Goal: Register for event/course

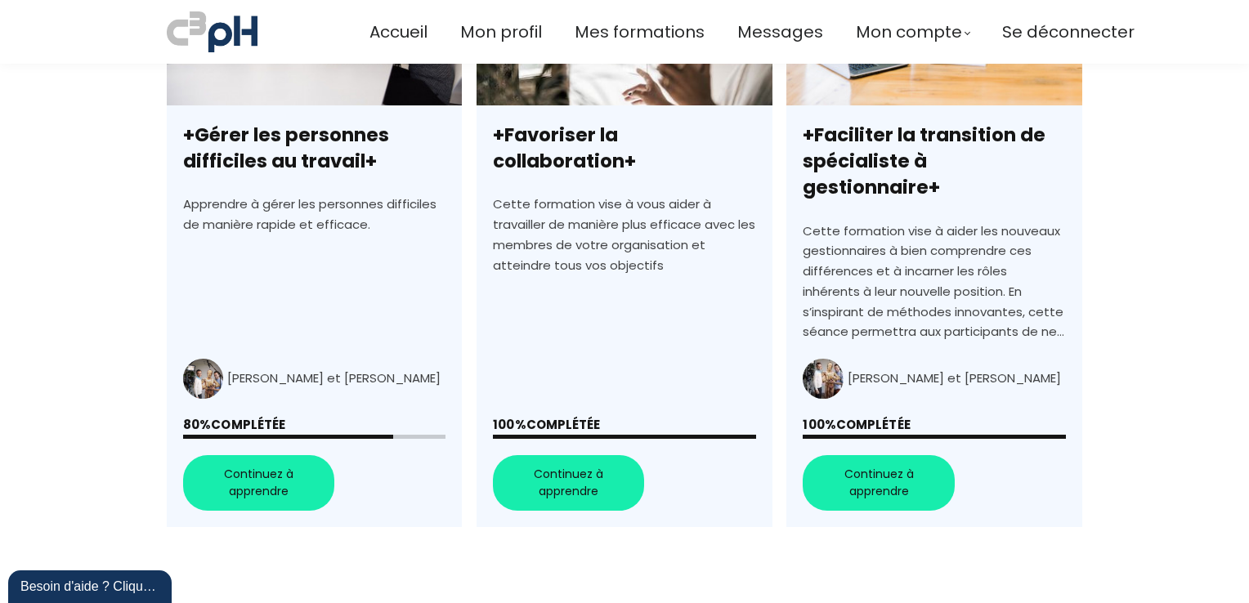
scroll to position [572, 0]
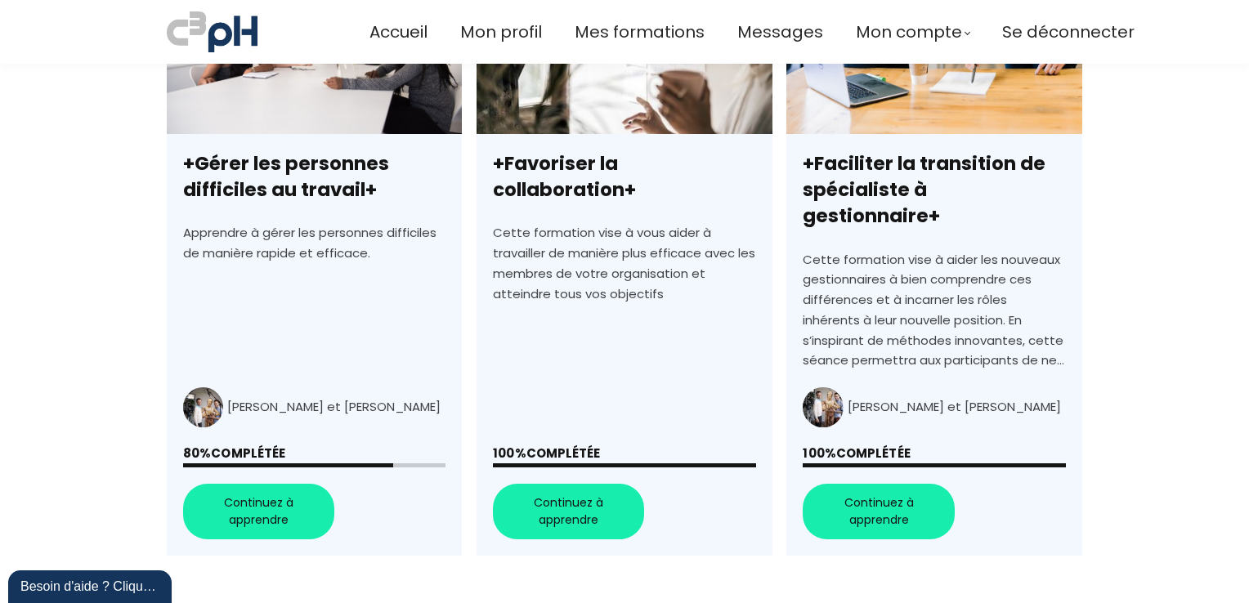
click at [251, 489] on link "+Gérer les personnes difficiles au travail+" at bounding box center [314, 262] width 295 height 588
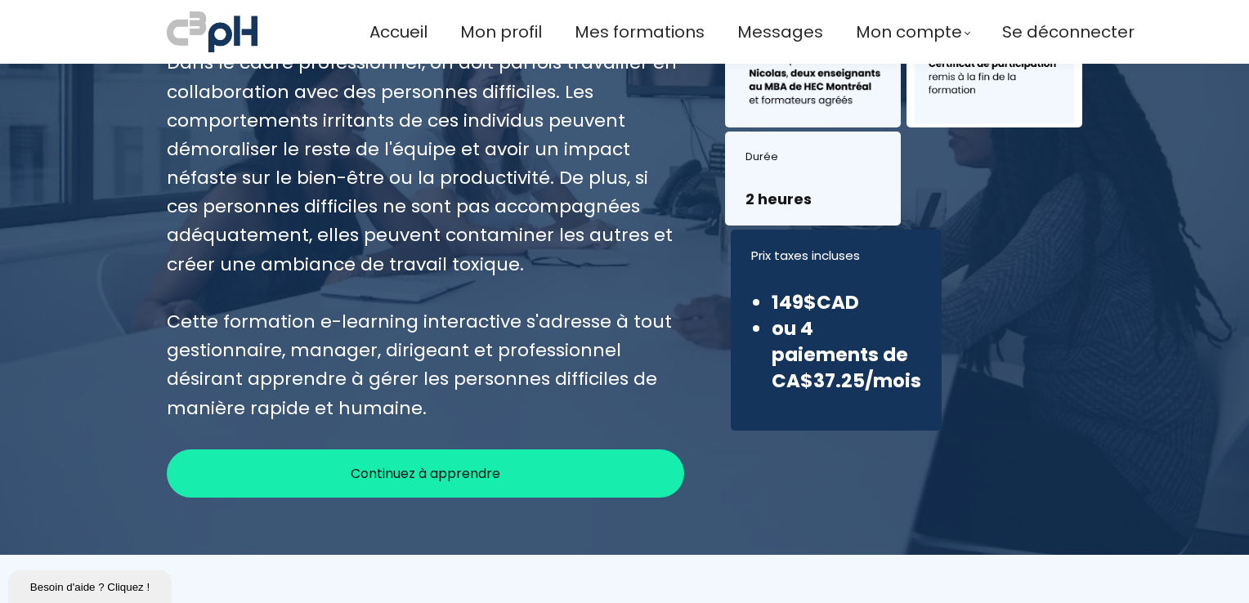
scroll to position [327, 0]
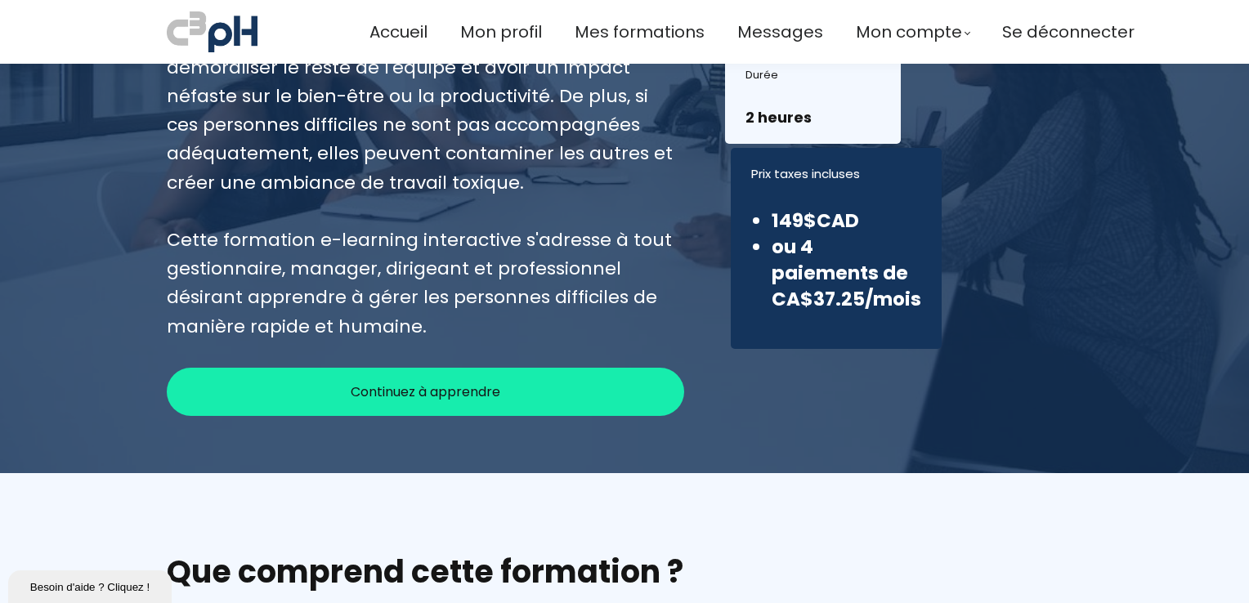
click at [394, 391] on span "Continuez à apprendre" at bounding box center [426, 392] width 150 height 20
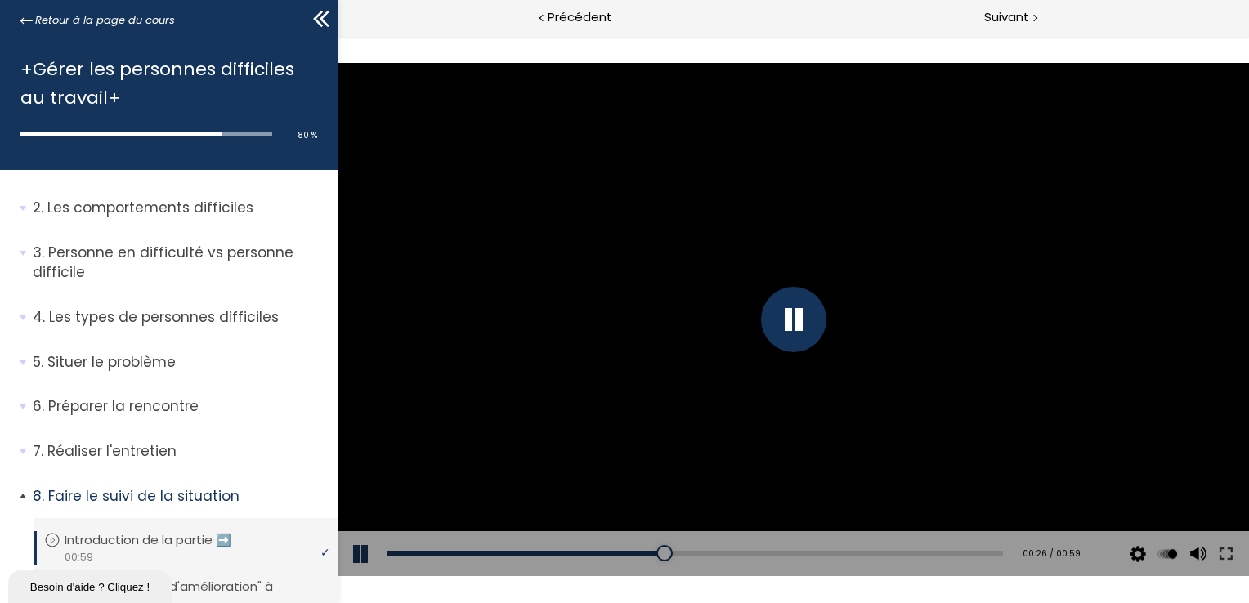
scroll to position [82, 0]
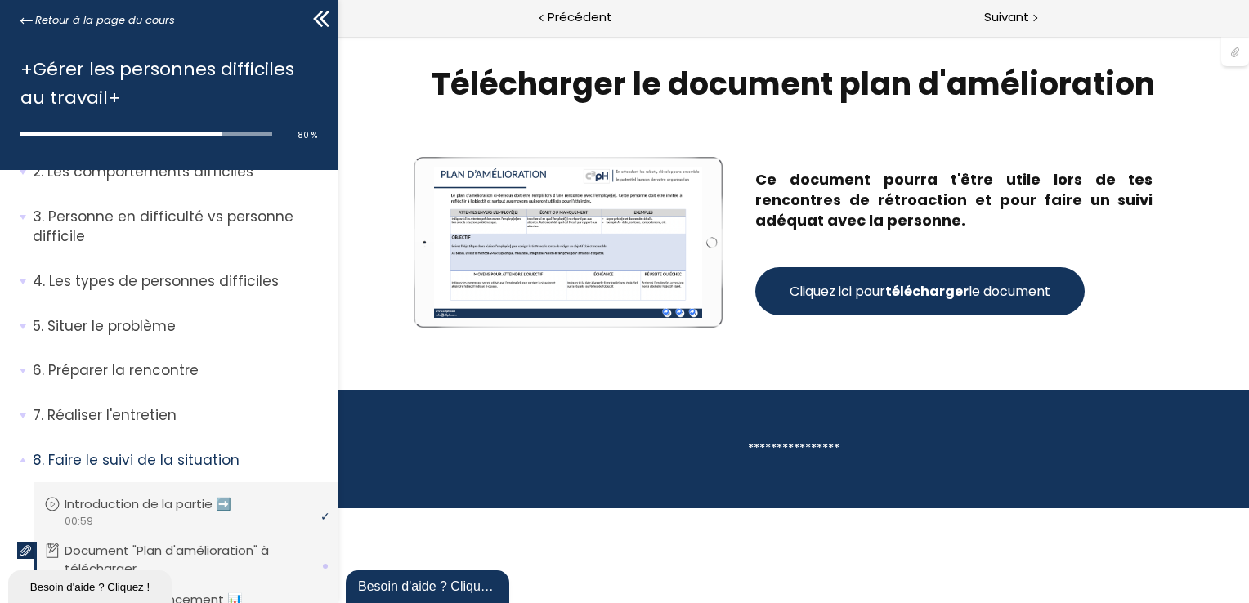
click at [932, 295] on strong "télécharger" at bounding box center [925, 291] width 83 height 19
click at [991, 17] on span "Suivant" at bounding box center [1006, 17] width 45 height 20
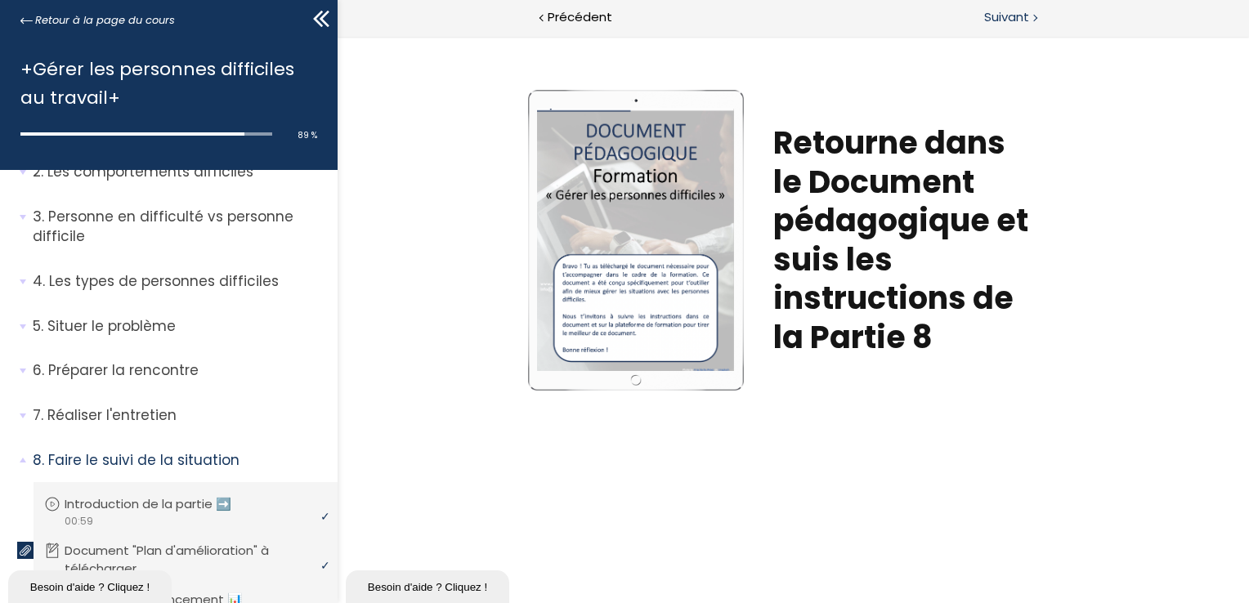
click at [1005, 18] on span "Suivant" at bounding box center [1006, 17] width 45 height 20
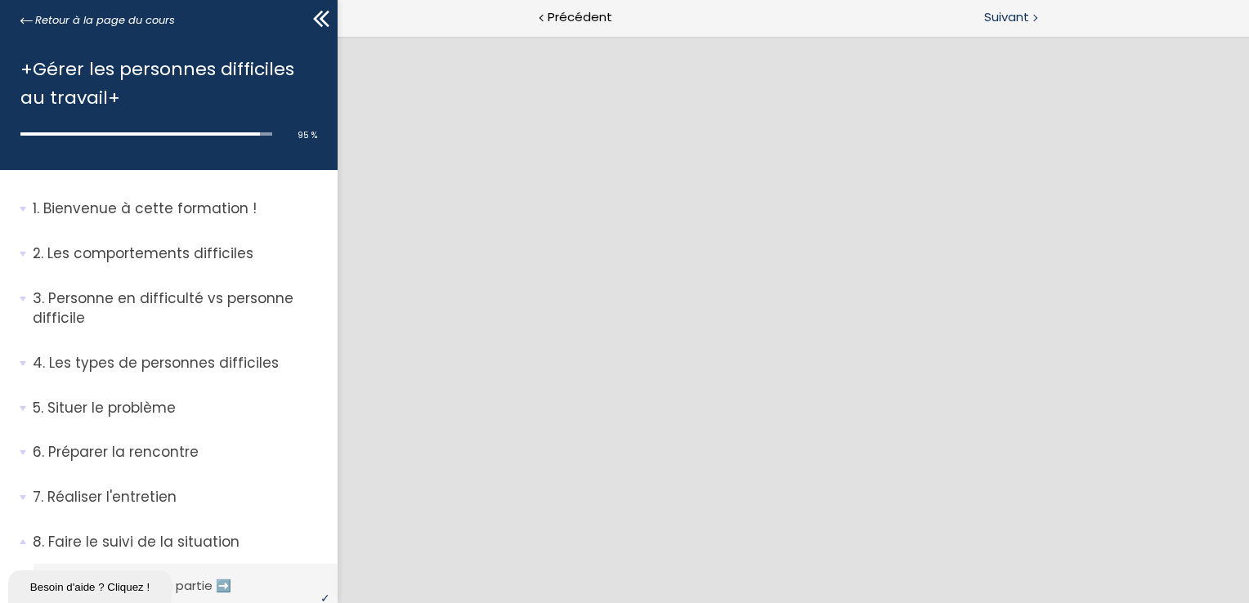
click at [999, 11] on span "Suivant" at bounding box center [1006, 17] width 45 height 20
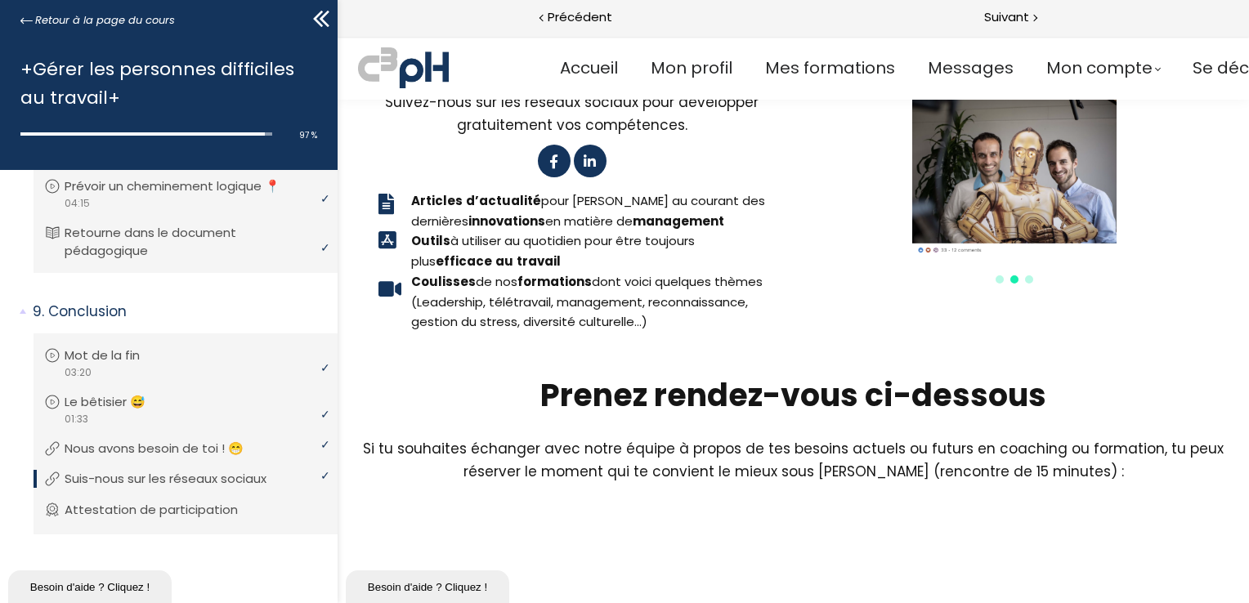
scroll to position [163, 0]
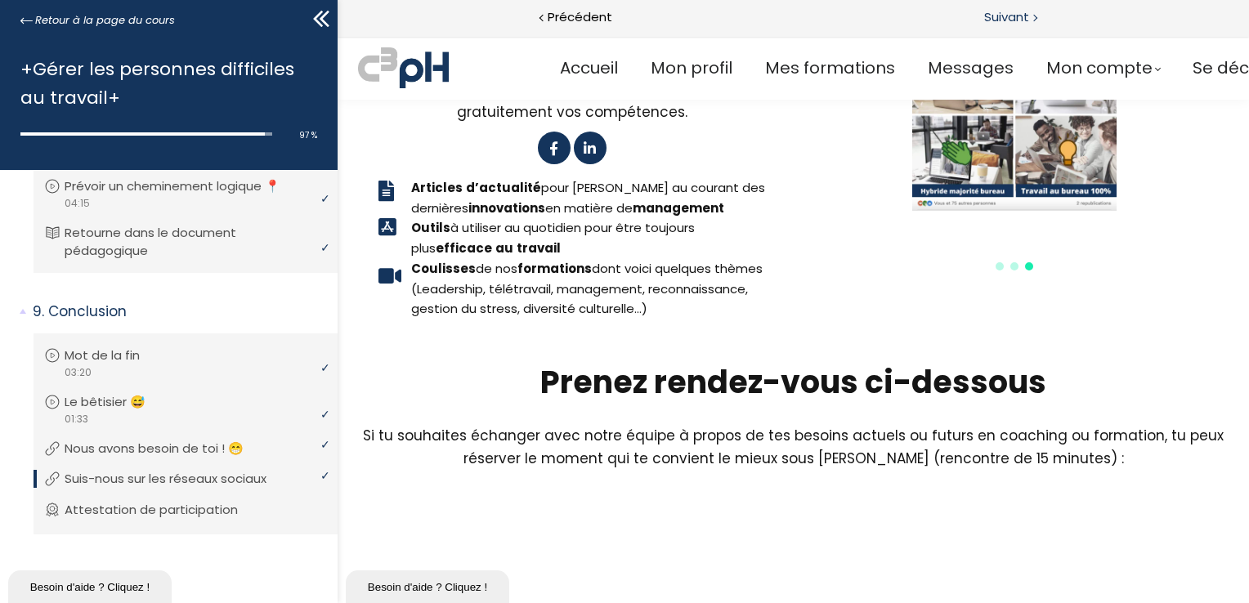
click at [1011, 17] on span "Suivant" at bounding box center [1006, 17] width 45 height 20
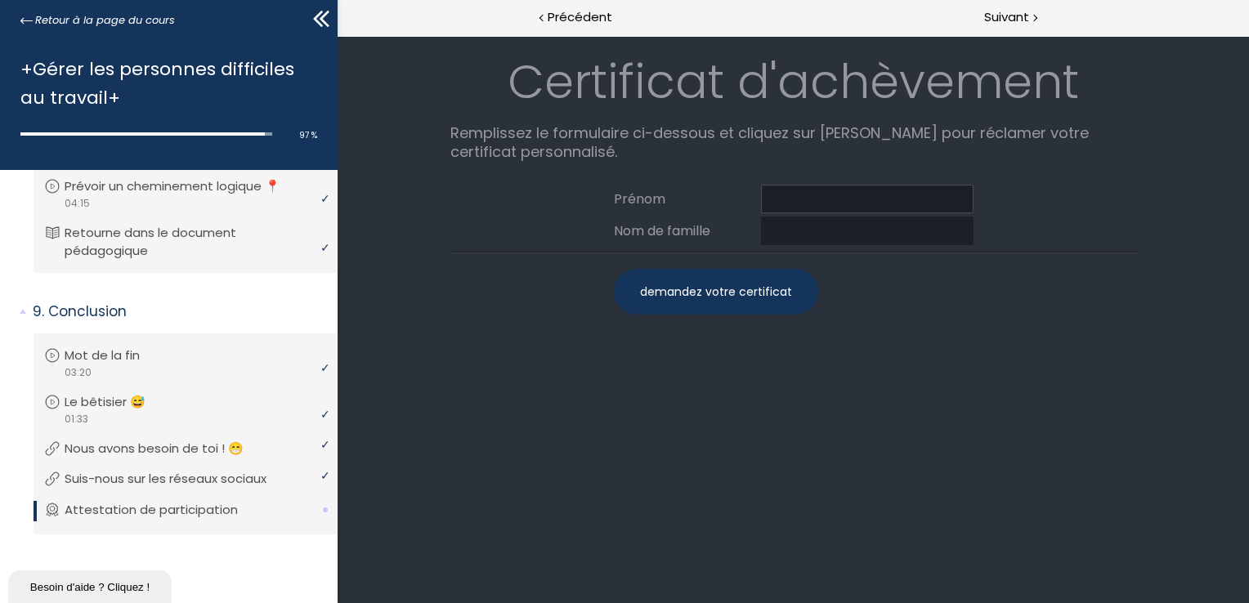
click at [815, 195] on input at bounding box center [866, 199] width 212 height 29
type input "Juan Manuel"
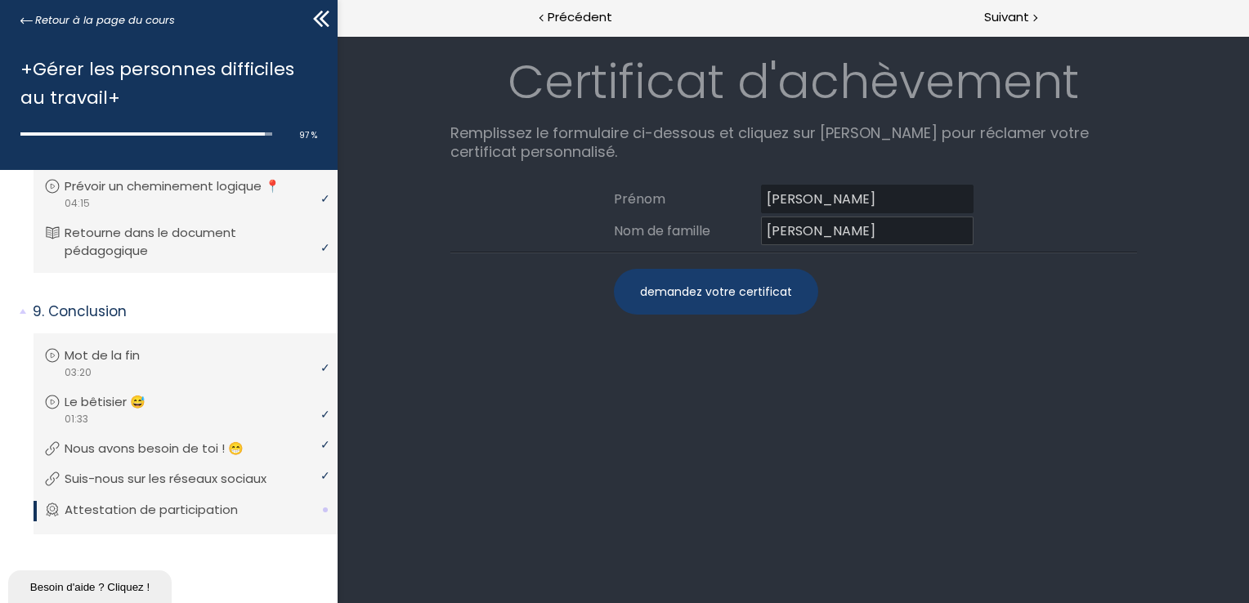
type input "Montiel Leon"
click at [717, 283] on div "demandez votre certificat" at bounding box center [715, 292] width 204 height 46
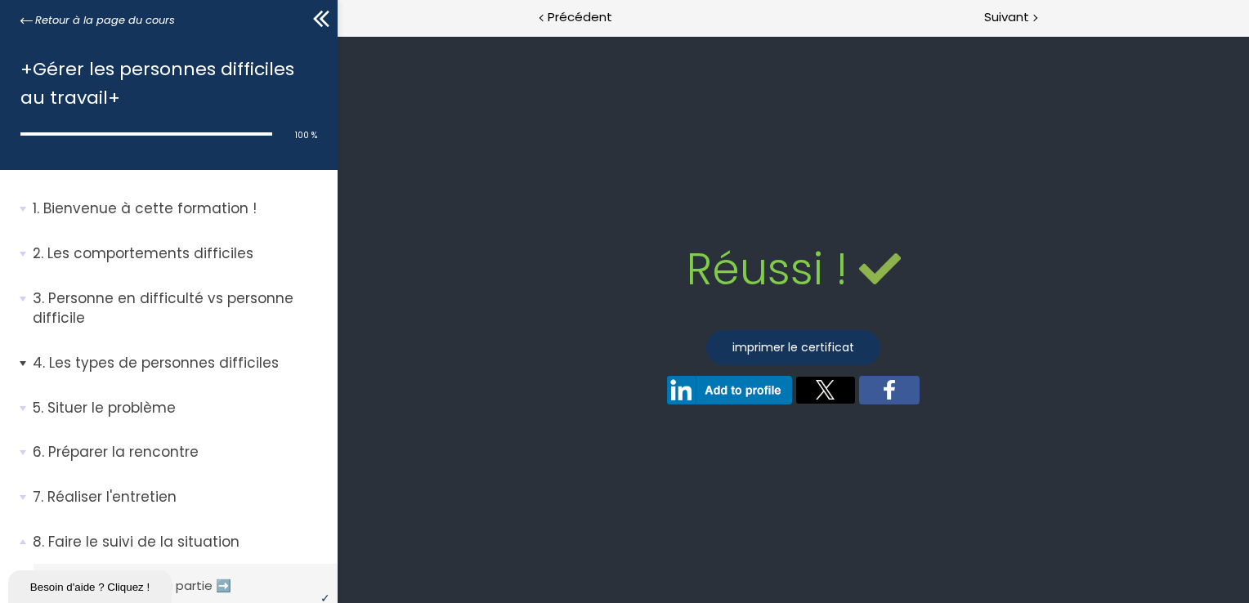
scroll to position [82, 0]
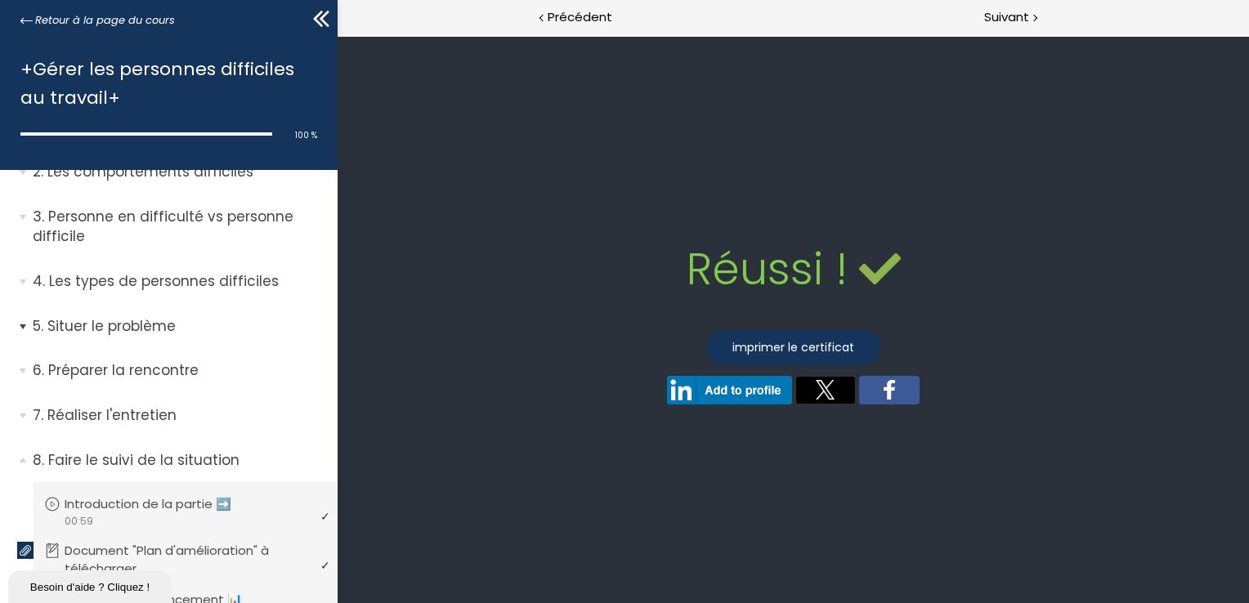
click at [100, 329] on p "Situer le problème" at bounding box center [179, 326] width 293 height 20
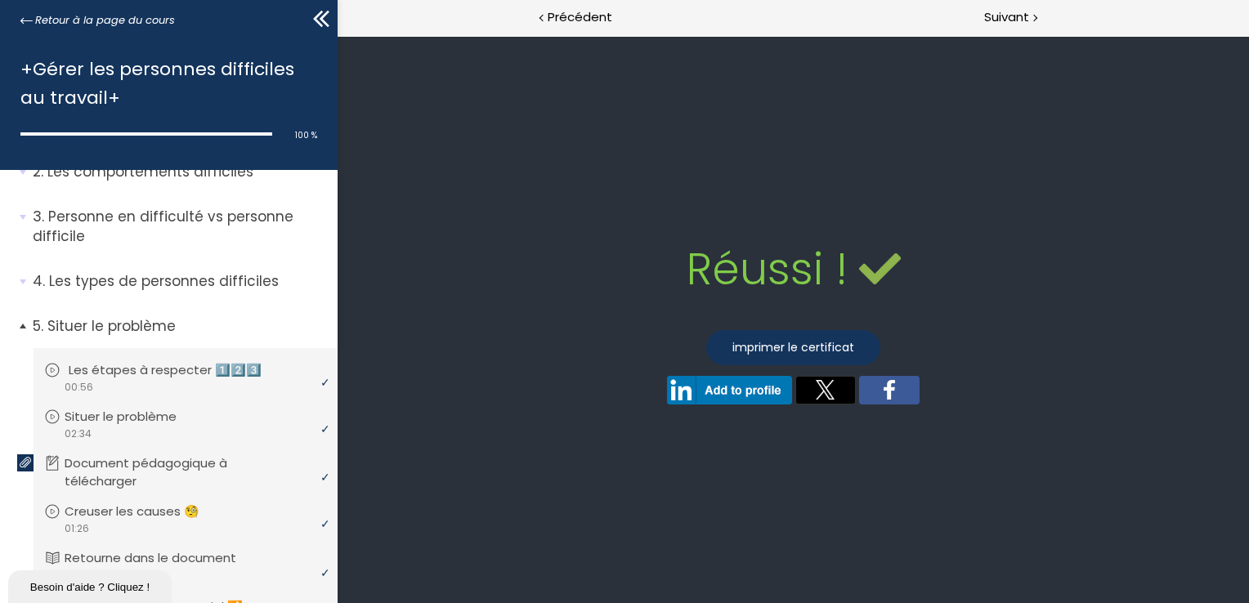
click at [136, 366] on p "Les étapes à respecter 1️⃣2️⃣3️⃣" at bounding box center [177, 370] width 217 height 18
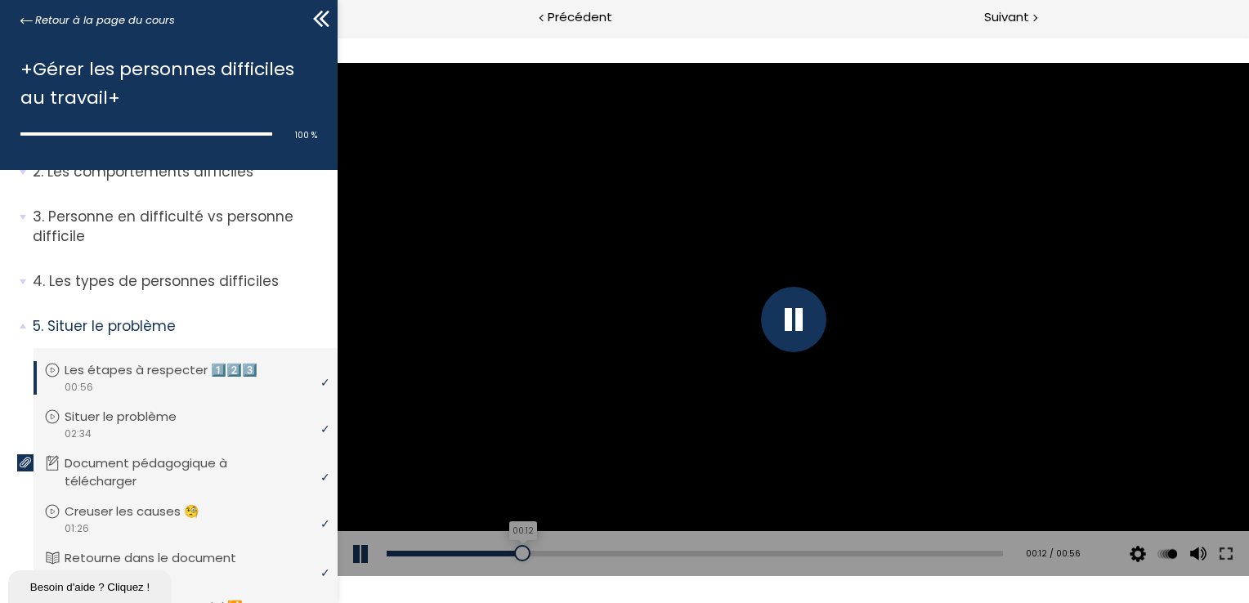
click at [519, 556] on div "00:12" at bounding box center [694, 554] width 616 height 6
click at [548, 554] on div "00:15" at bounding box center [694, 554] width 616 height 6
click at [583, 553] on div "00:18" at bounding box center [694, 554] width 616 height 6
click at [622, 553] on div "00:22" at bounding box center [694, 554] width 616 height 6
click at [668, 551] on div "00:26" at bounding box center [694, 554] width 616 height 6
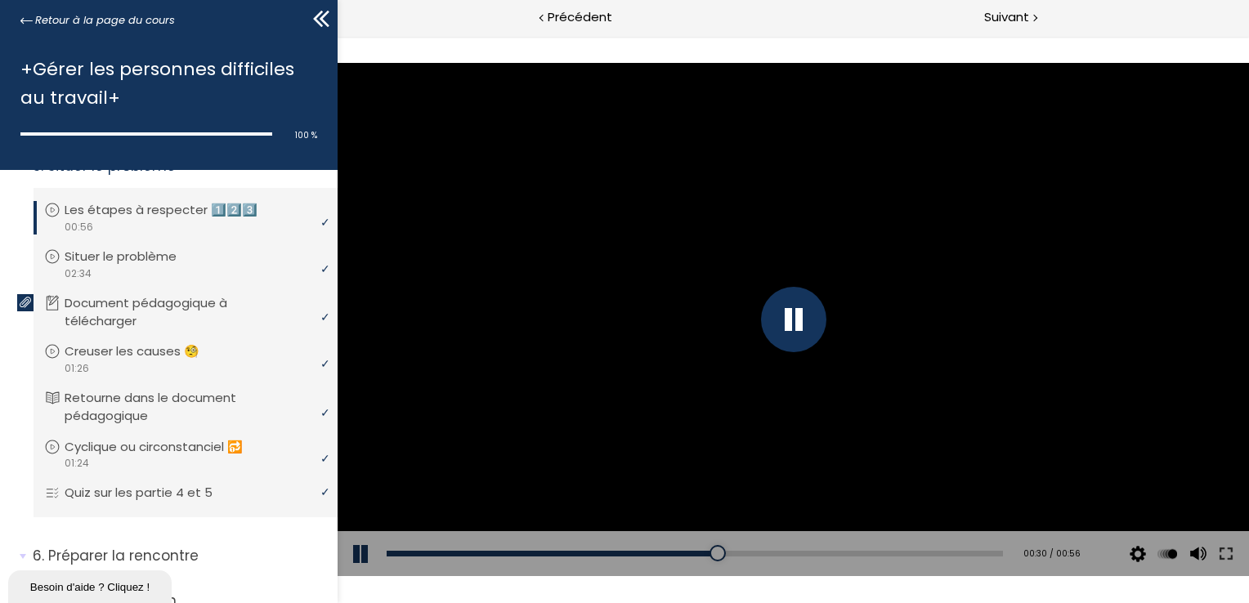
scroll to position [163, 0]
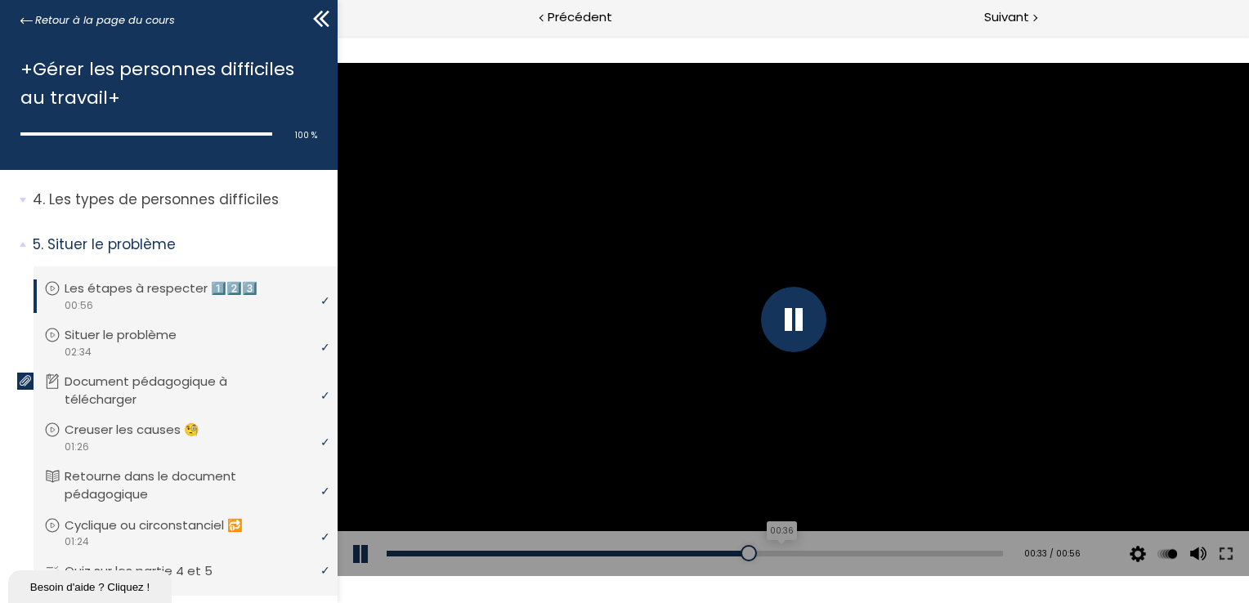
click at [770, 552] on div "00:36" at bounding box center [694, 554] width 616 height 6
click at [802, 552] on div "00:38" at bounding box center [694, 554] width 616 height 6
click at [833, 553] on div "00:41" at bounding box center [694, 554] width 616 height 6
click at [888, 556] on div "00:47" at bounding box center [694, 554] width 616 height 6
click at [931, 557] on div "Add chapter 00:47" at bounding box center [694, 554] width 616 height 46
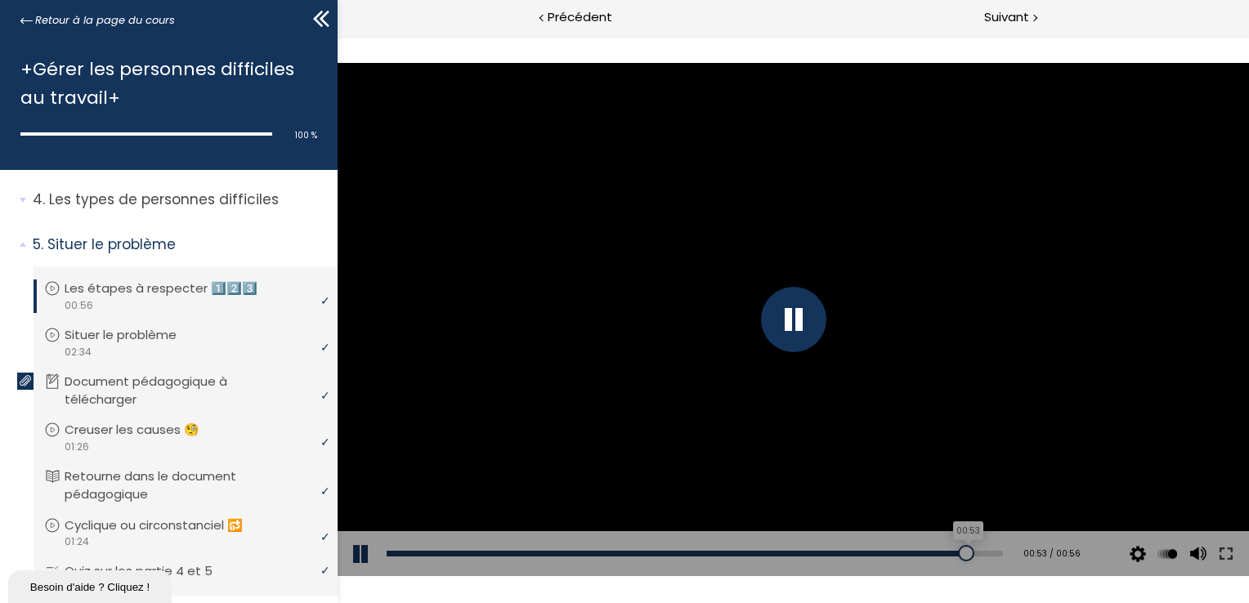
click at [954, 554] on div "00:53" at bounding box center [694, 554] width 616 height 6
click at [975, 554] on div "00:55" at bounding box center [694, 554] width 616 height 6
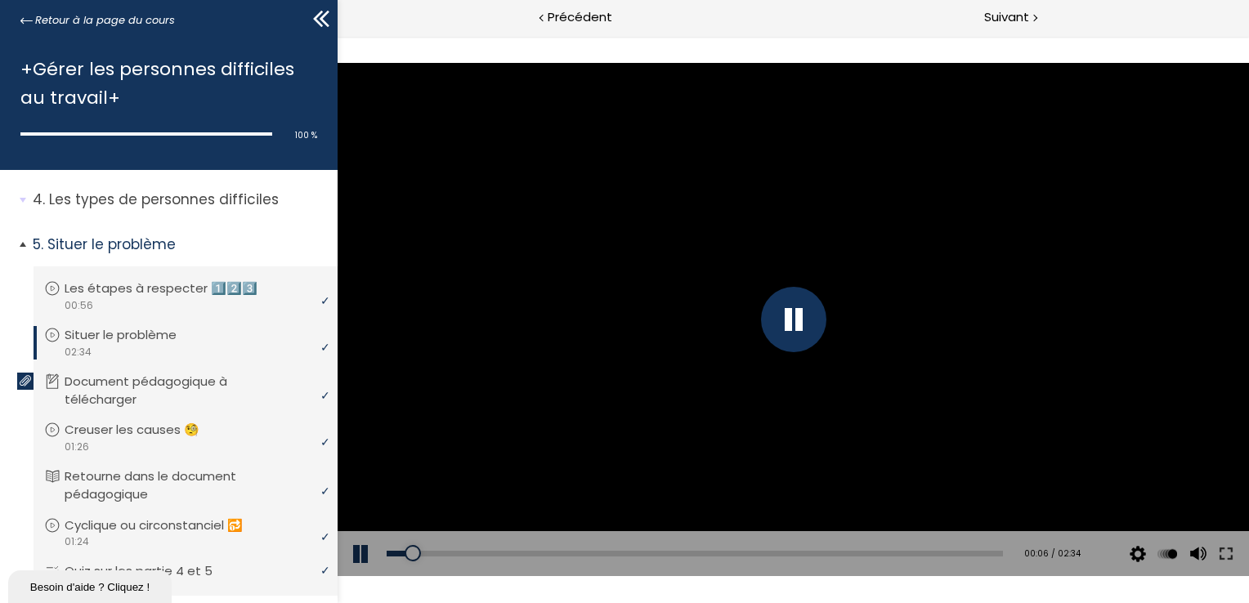
scroll to position [245, 0]
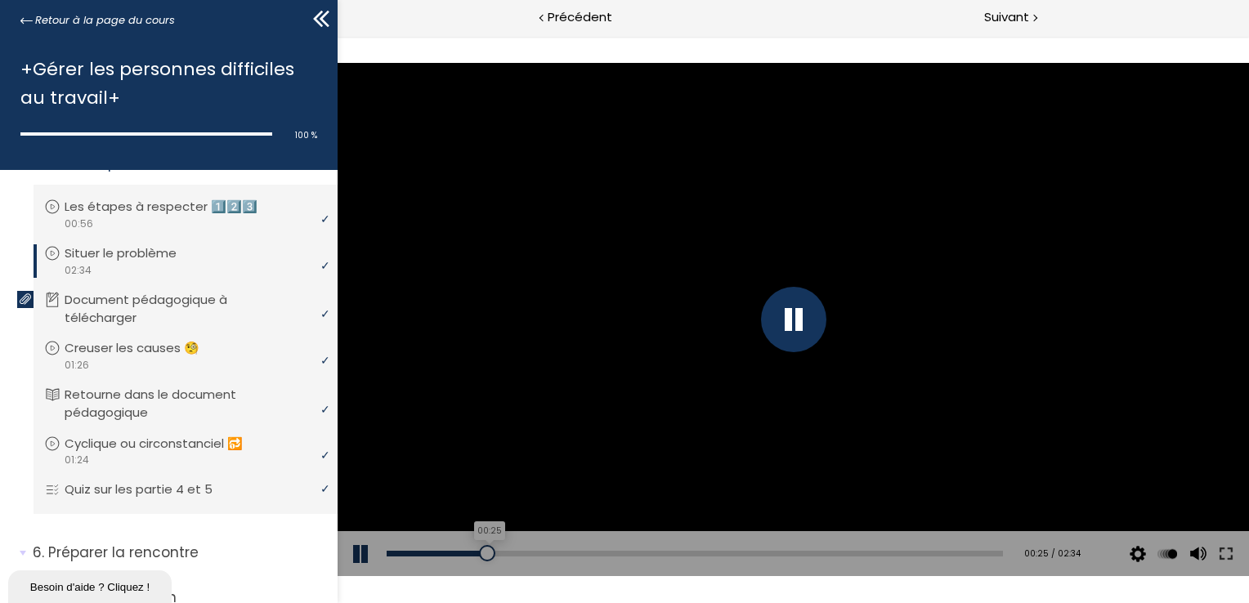
click at [485, 556] on div "00:25" at bounding box center [694, 554] width 616 height 6
click at [520, 555] on div "00:34" at bounding box center [694, 554] width 616 height 6
click at [536, 554] on div "00:38" at bounding box center [694, 554] width 616 height 6
click at [552, 556] on div "00:42" at bounding box center [694, 554] width 616 height 6
click at [566, 553] on div "00:45" at bounding box center [694, 554] width 616 height 6
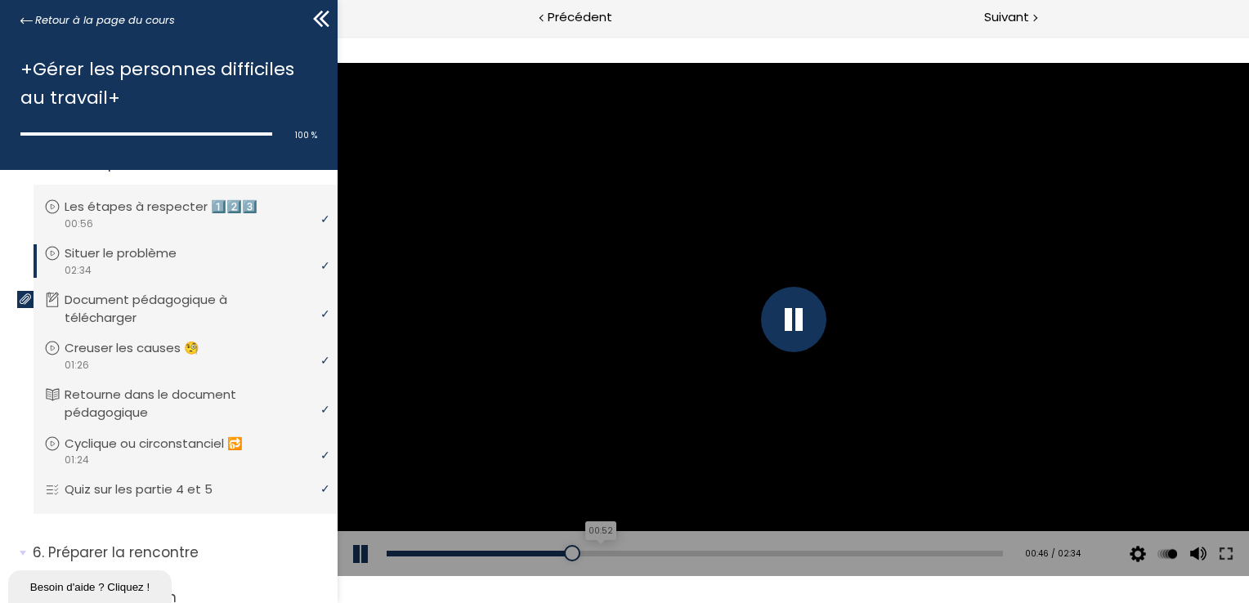
click at [593, 554] on div "00:52" at bounding box center [694, 554] width 616 height 6
click at [605, 557] on div "Add chapter 00:55" at bounding box center [694, 554] width 616 height 46
click at [614, 552] on div "00:58" at bounding box center [694, 554] width 616 height 6
click at [629, 551] on div "01:01" at bounding box center [694, 554] width 616 height 6
click at [638, 551] on div at bounding box center [636, 553] width 16 height 16
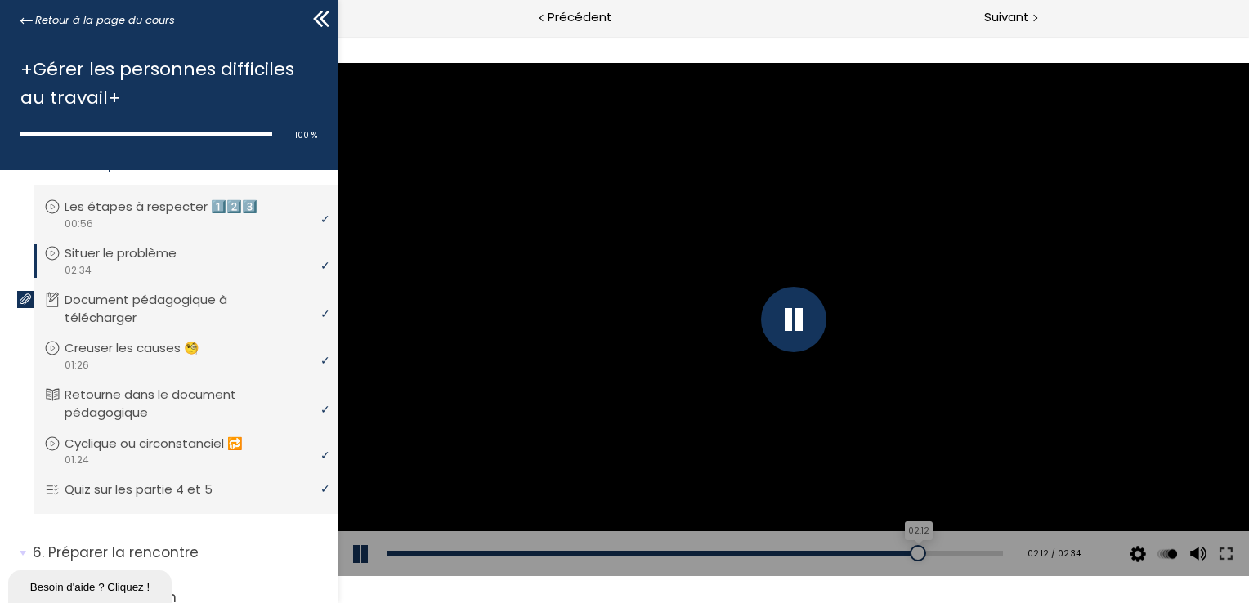
click at [906, 551] on div "02:12" at bounding box center [694, 554] width 616 height 6
click at [926, 551] on div "02:17" at bounding box center [694, 554] width 616 height 6
click at [948, 551] on div "02:23" at bounding box center [694, 554] width 616 height 6
click at [964, 551] on div "02:27" at bounding box center [694, 554] width 616 height 6
click at [981, 551] on div "02:31" at bounding box center [694, 554] width 616 height 6
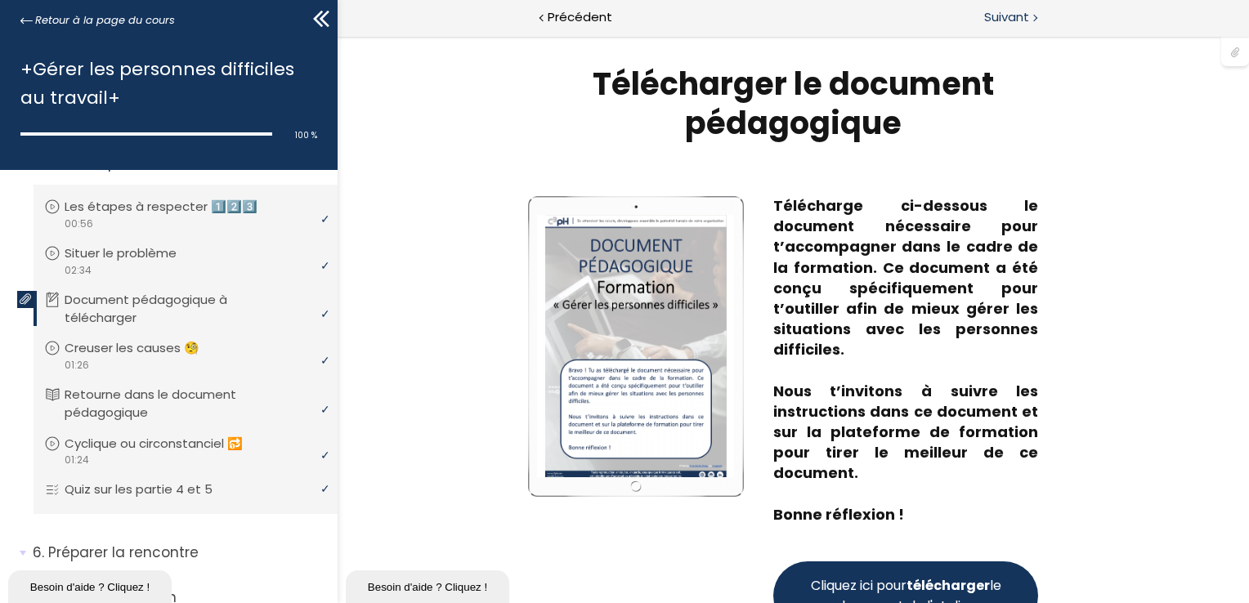
click at [1009, 3] on div "Suivant" at bounding box center [1021, 18] width 456 height 37
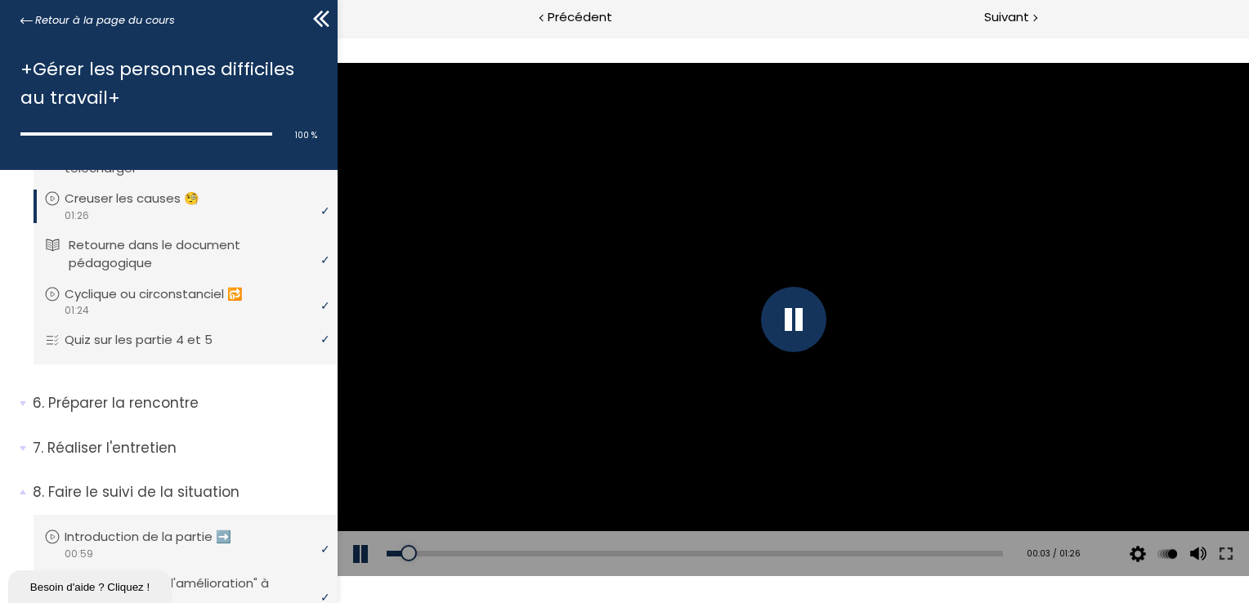
scroll to position [409, 0]
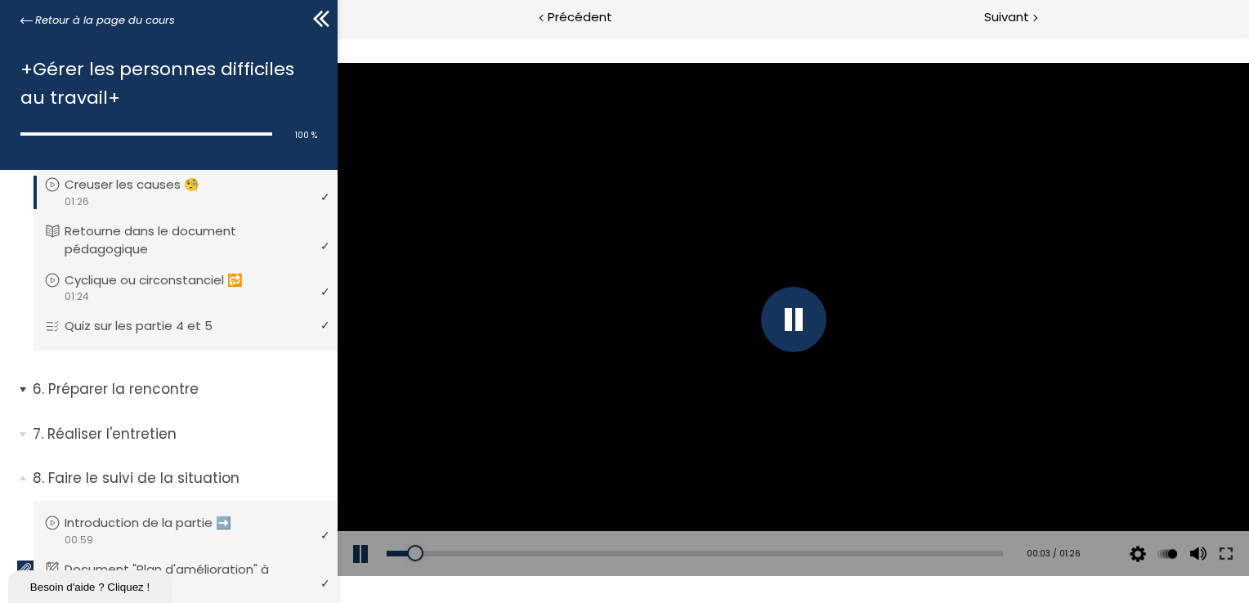
click at [147, 390] on p "Préparer la rencontre" at bounding box center [179, 389] width 293 height 20
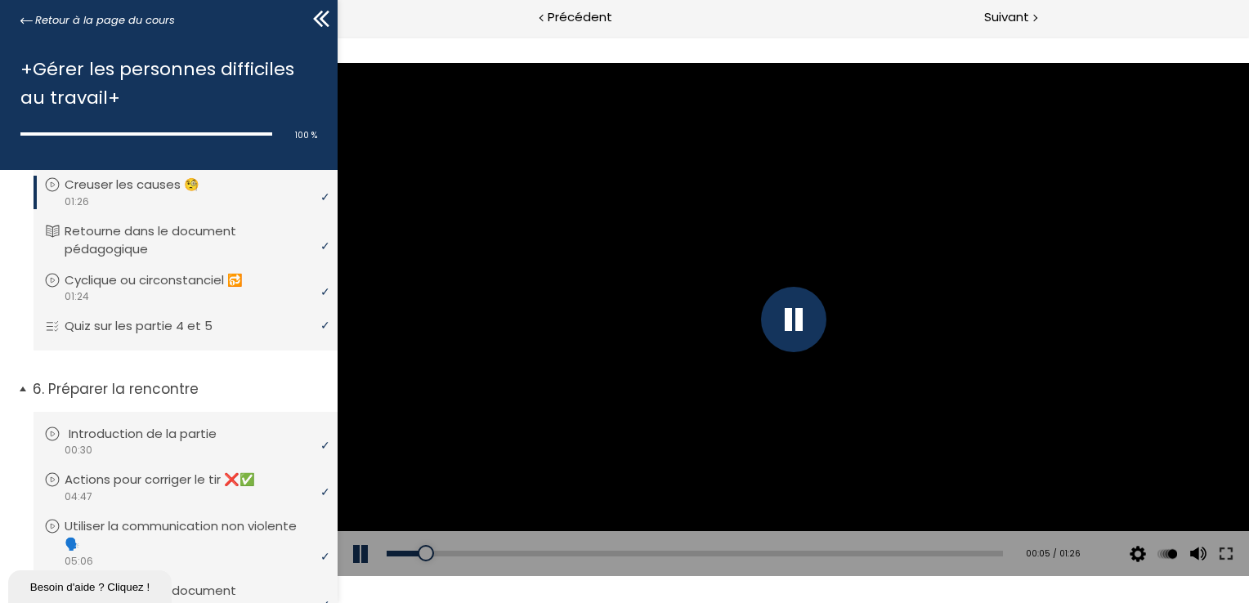
click at [168, 436] on p "Introduction de la partie" at bounding box center [155, 434] width 172 height 18
click at [444, 552] on div "00:02" at bounding box center [694, 554] width 616 height 6
click at [468, 554] on div "00:04" at bounding box center [694, 554] width 616 height 6
click at [622, 552] on div "00:12" at bounding box center [694, 554] width 616 height 6
click at [645, 552] on div "00:13" at bounding box center [694, 554] width 616 height 6
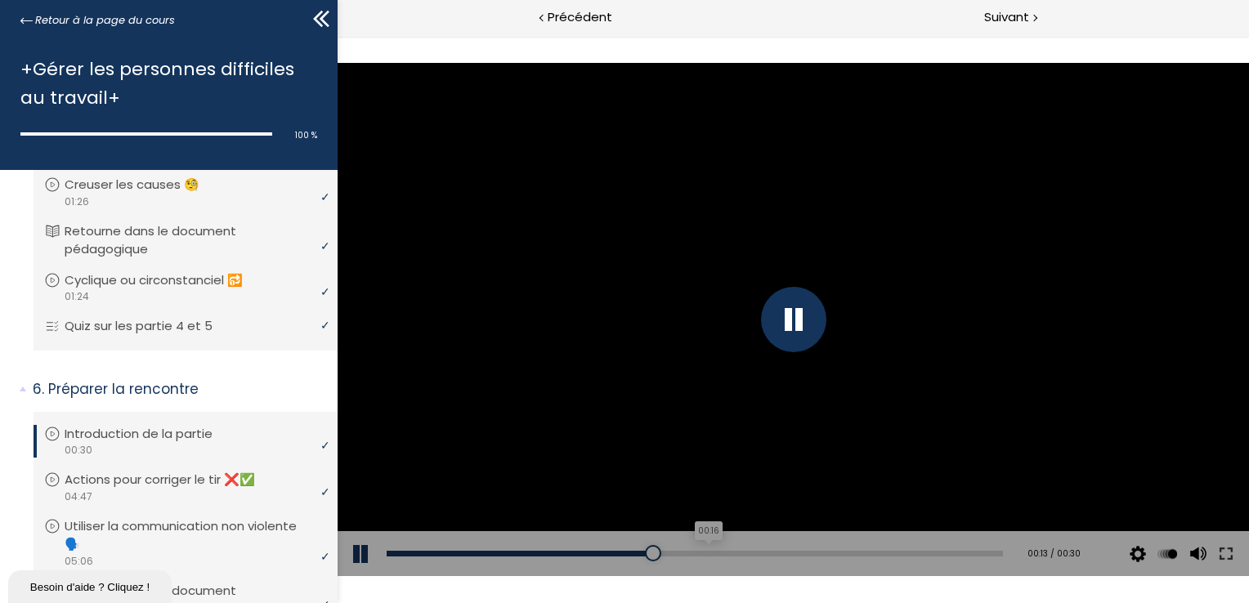
click at [700, 552] on div "00:16" at bounding box center [694, 554] width 616 height 6
click at [753, 552] on div "00:18" at bounding box center [694, 554] width 616 height 6
click at [803, 552] on div "00:21" at bounding box center [694, 554] width 616 height 6
click at [866, 552] on div "00:24" at bounding box center [694, 554] width 616 height 6
click at [913, 552] on div "00:27" at bounding box center [694, 554] width 616 height 6
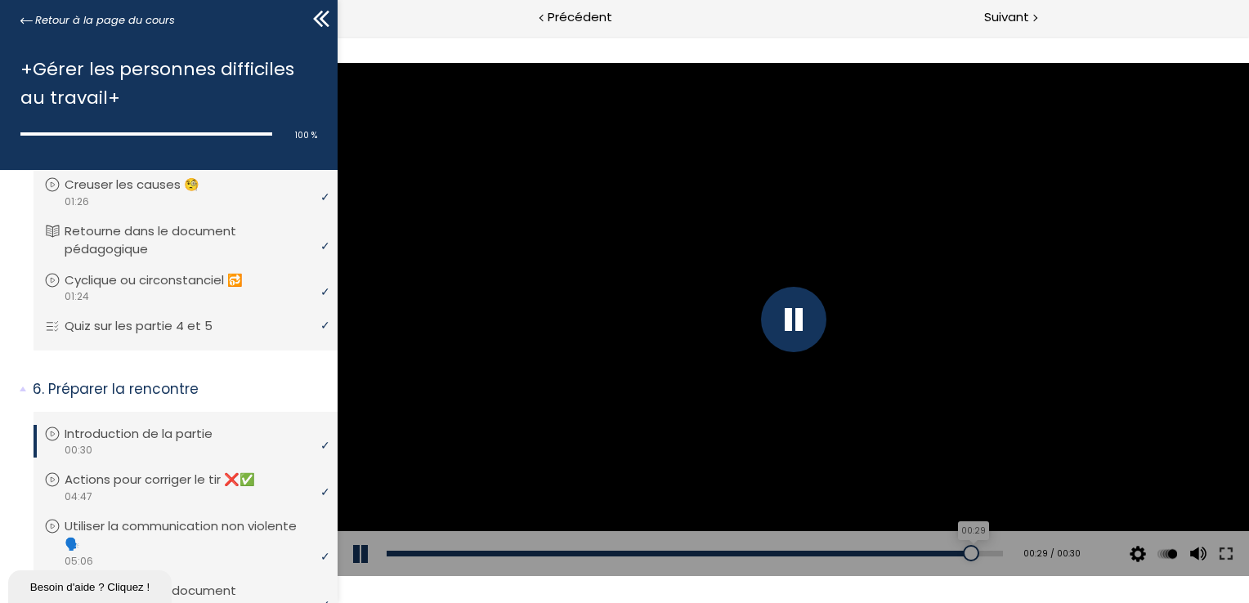
click at [959, 552] on div "00:29" at bounding box center [694, 554] width 616 height 6
click at [977, 552] on div "00:30" at bounding box center [694, 554] width 616 height 6
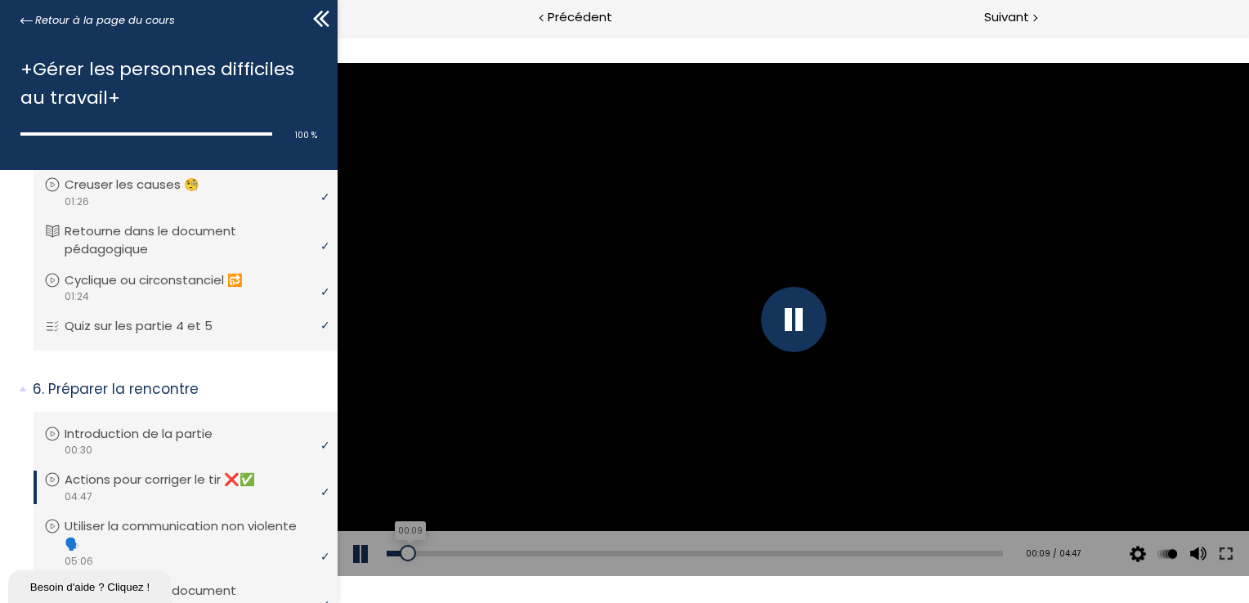
click at [406, 554] on div "00:09" at bounding box center [694, 554] width 616 height 6
click at [420, 554] on div "00:16" at bounding box center [694, 554] width 616 height 6
click at [435, 554] on div "00:22" at bounding box center [694, 554] width 616 height 6
click at [449, 553] on div "00:29" at bounding box center [694, 554] width 616 height 6
click at [466, 554] on div "00:38" at bounding box center [694, 554] width 616 height 6
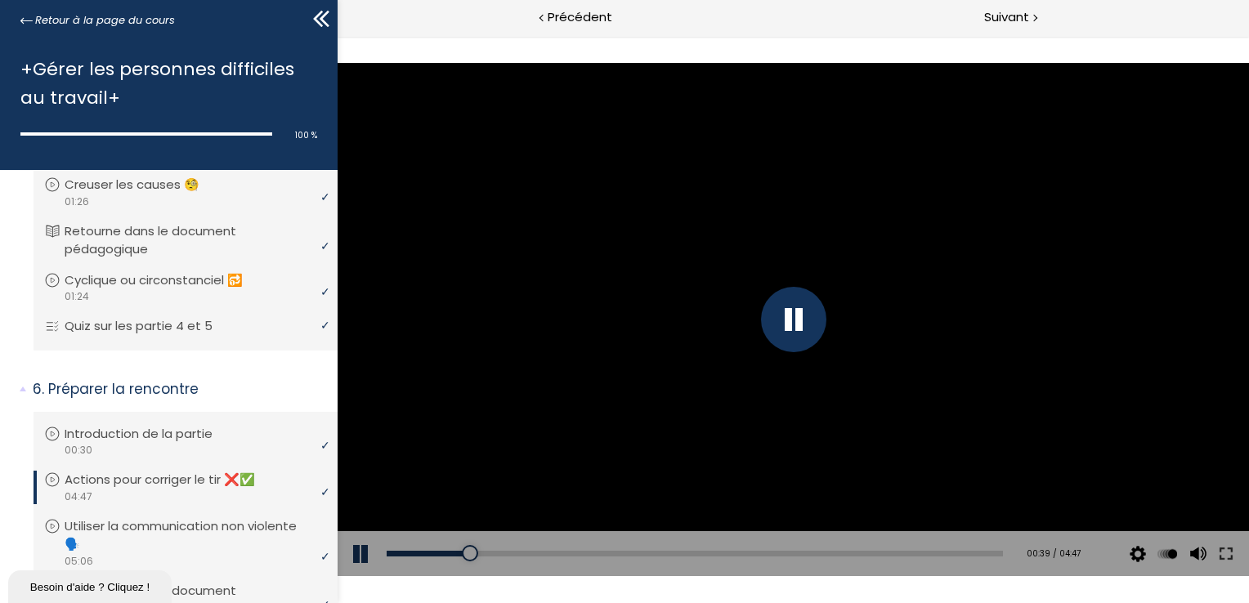
click at [491, 557] on div "Add chapter 00:55" at bounding box center [694, 554] width 616 height 46
click at [493, 555] on div "00:50" at bounding box center [694, 554] width 616 height 6
click at [518, 555] on div "01:02" at bounding box center [694, 554] width 616 height 6
click at [539, 548] on div "Add chapter 01:12" at bounding box center [694, 554] width 616 height 46
click at [539, 553] on div "01:12" at bounding box center [694, 554] width 616 height 6
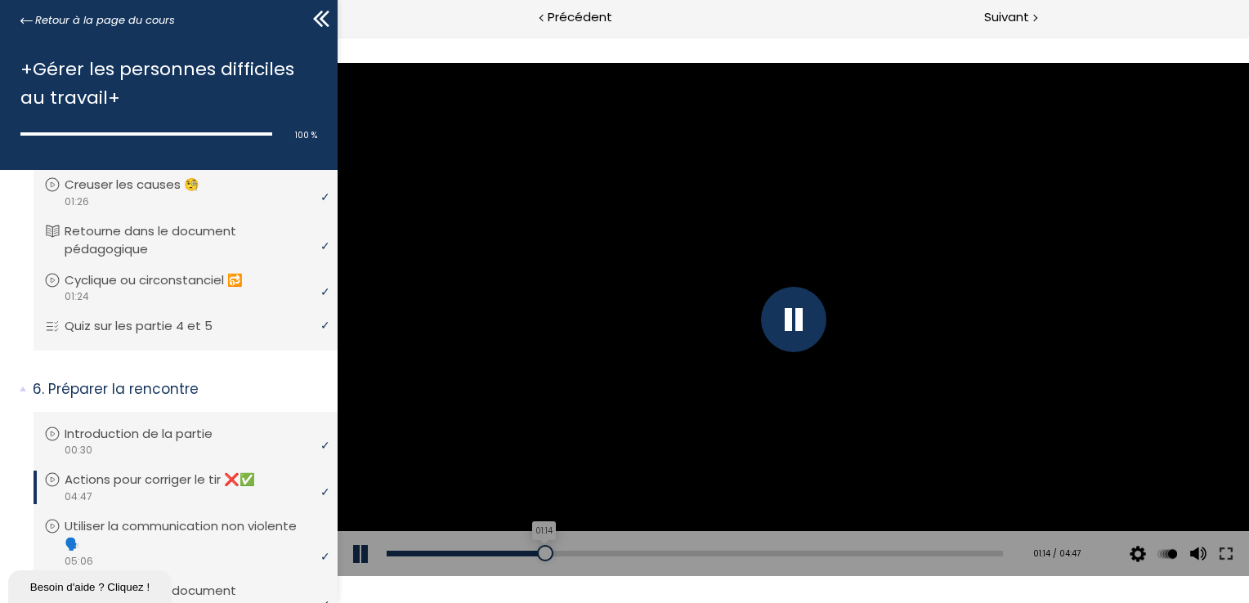
click at [549, 554] on div at bounding box center [544, 553] width 16 height 16
click at [563, 554] on div "01:24" at bounding box center [694, 554] width 616 height 6
click at [602, 551] on div "01:43" at bounding box center [694, 554] width 616 height 6
click at [621, 549] on div "Add chapter 01:48" at bounding box center [694, 554] width 616 height 46
click at [626, 552] on div "01:54" at bounding box center [694, 554] width 616 height 6
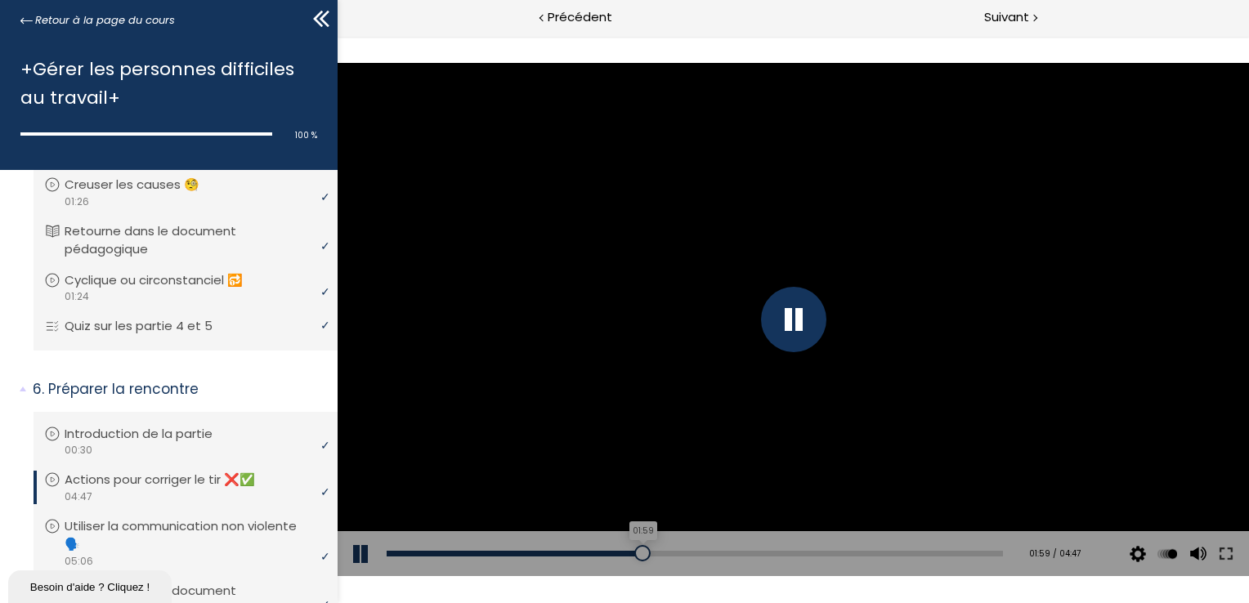
click at [637, 554] on div "01:59" at bounding box center [694, 554] width 616 height 6
click at [651, 554] on div "02:06" at bounding box center [694, 554] width 616 height 6
click at [664, 554] on div "02:12" at bounding box center [694, 554] width 616 height 6
click at [685, 551] on div "02:22" at bounding box center [694, 554] width 616 height 6
click at [699, 551] on div "02:28" at bounding box center [694, 554] width 616 height 6
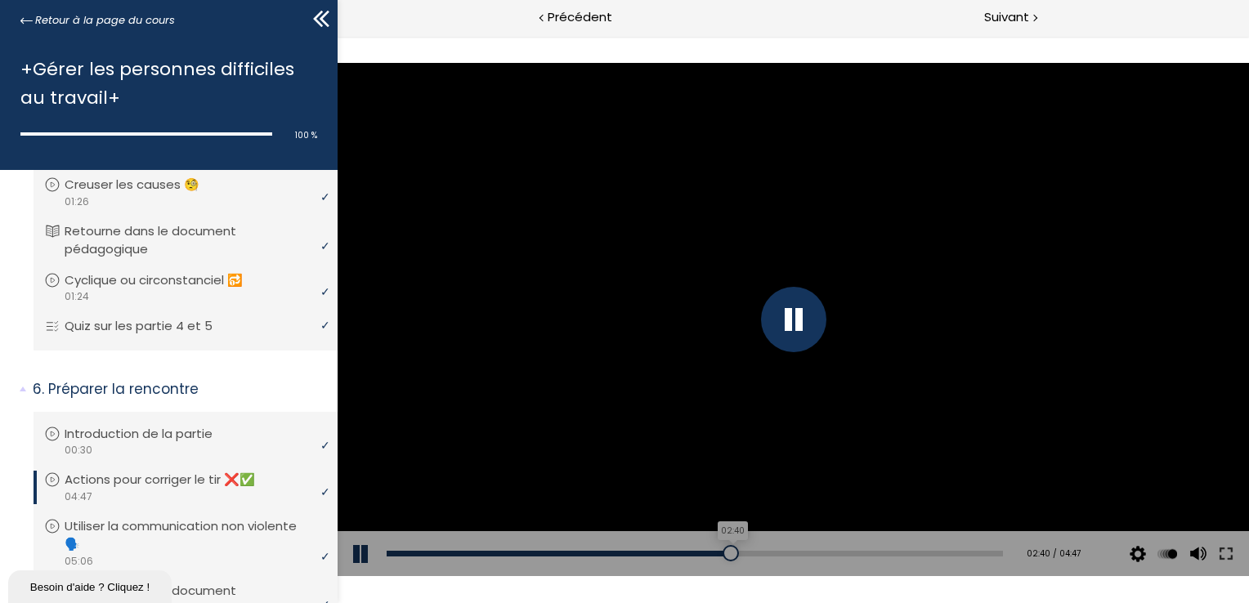
click at [723, 551] on div "02:40" at bounding box center [694, 554] width 616 height 6
click at [738, 552] on div "02:47" at bounding box center [694, 554] width 616 height 6
click at [749, 551] on div "02:52" at bounding box center [694, 554] width 616 height 6
click at [772, 548] on div "Add chapter 03:00" at bounding box center [694, 554] width 616 height 46
click at [771, 554] on div "03:03" at bounding box center [694, 554] width 616 height 6
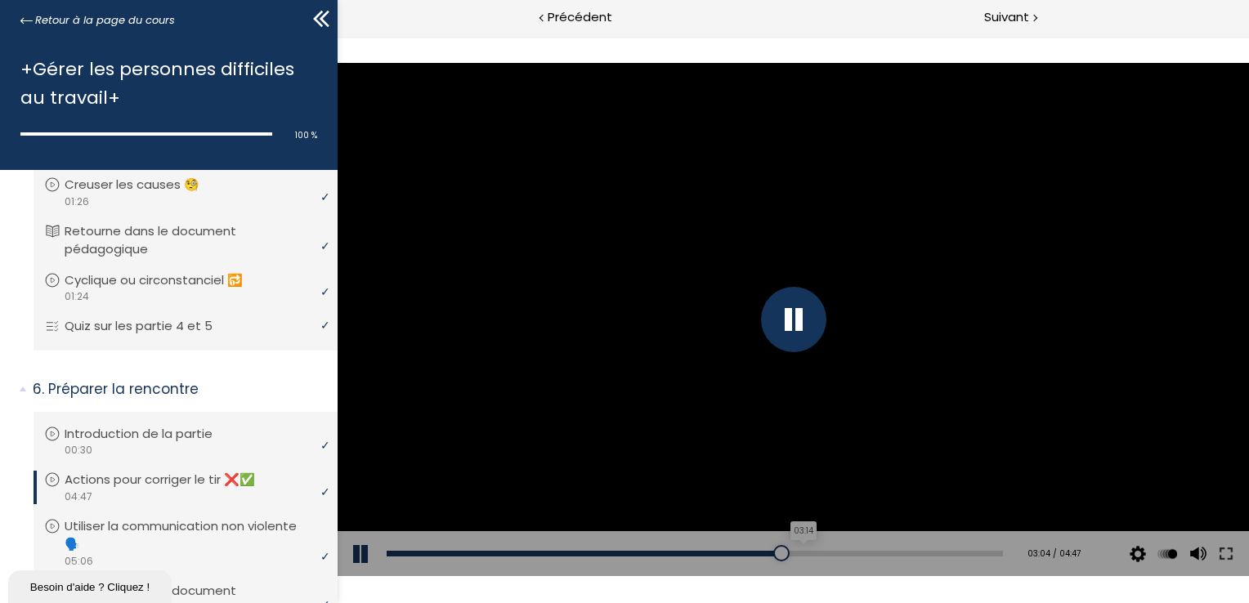
click at [794, 551] on div "03:14" at bounding box center [694, 554] width 616 height 6
click at [812, 551] on div "03:22" at bounding box center [694, 554] width 616 height 6
click at [834, 551] on div "03:32" at bounding box center [694, 554] width 616 height 6
click at [840, 551] on div at bounding box center [848, 553] width 16 height 16
click at [864, 551] on div "03:47" at bounding box center [694, 554] width 616 height 6
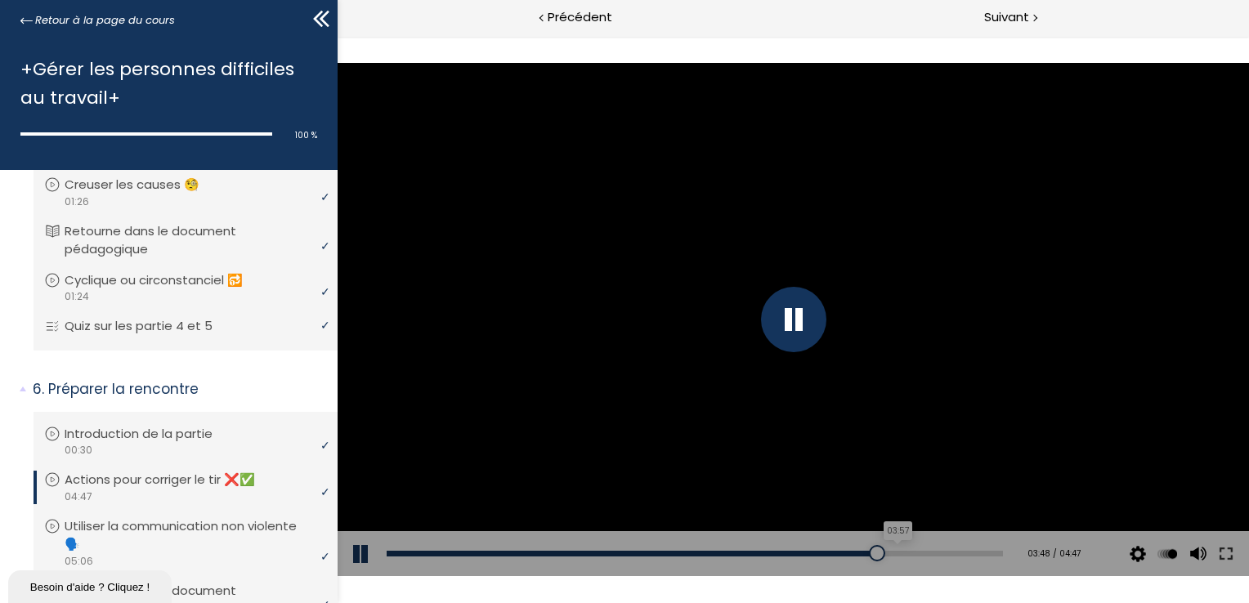
click at [885, 551] on div "03:57" at bounding box center [694, 554] width 616 height 6
click at [903, 549] on div "Add chapter 04:03" at bounding box center [694, 554] width 616 height 46
click at [904, 551] on div "04:06" at bounding box center [694, 554] width 616 height 6
click at [937, 554] on div "04:22" at bounding box center [694, 554] width 616 height 6
click at [955, 557] on div "Add chapter 04:22" at bounding box center [694, 554] width 616 height 46
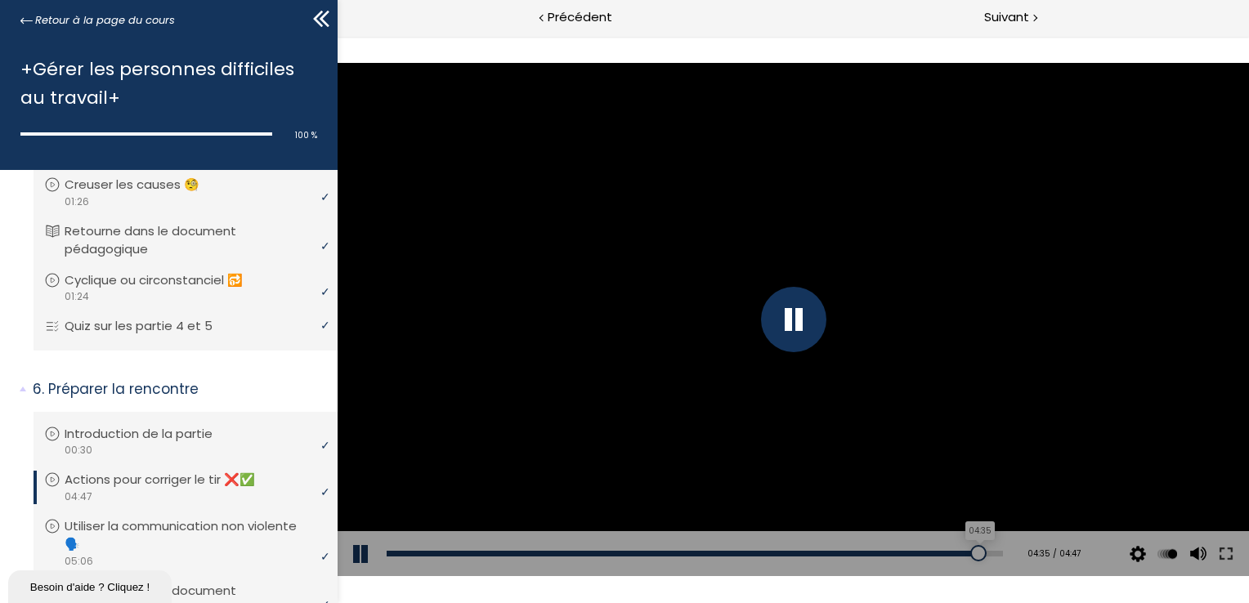
click at [965, 554] on div "04:35" at bounding box center [694, 554] width 616 height 6
click at [982, 554] on div "04:43" at bounding box center [694, 554] width 616 height 6
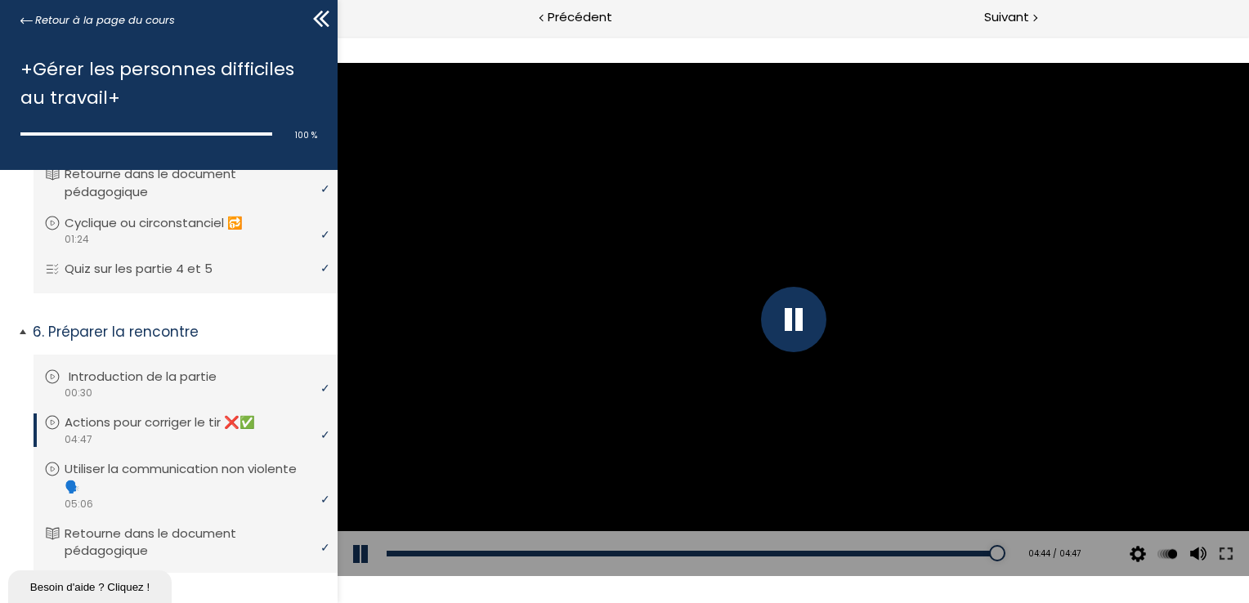
scroll to position [572, 0]
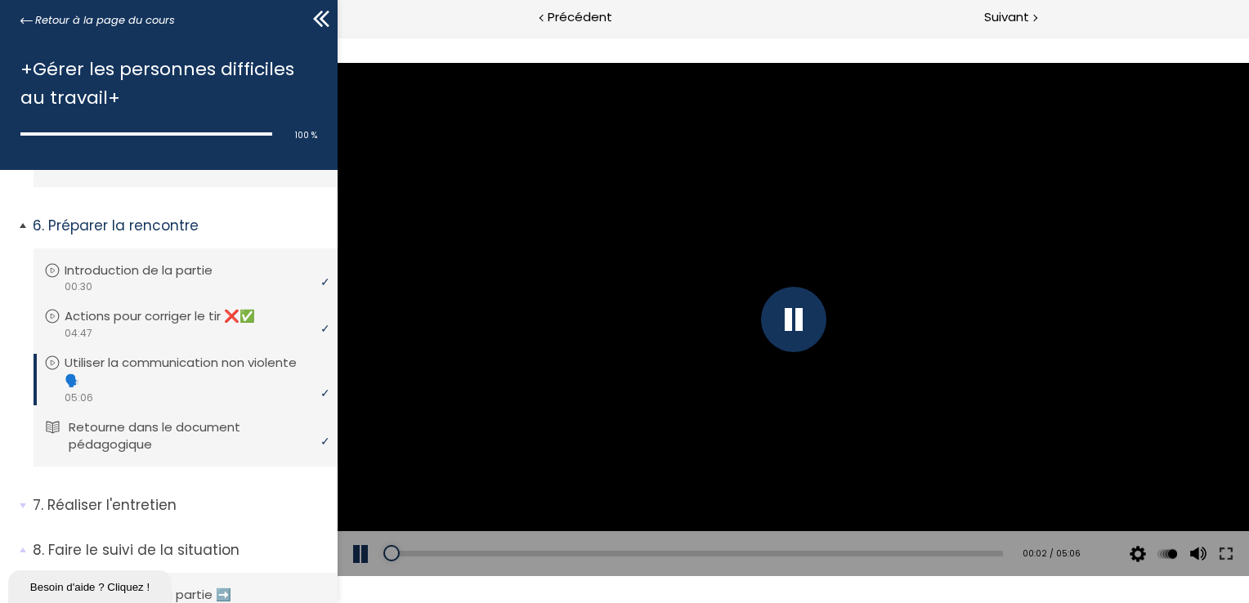
click at [183, 429] on p "Retourne dans le document pédagogique" at bounding box center [198, 436] width 258 height 36
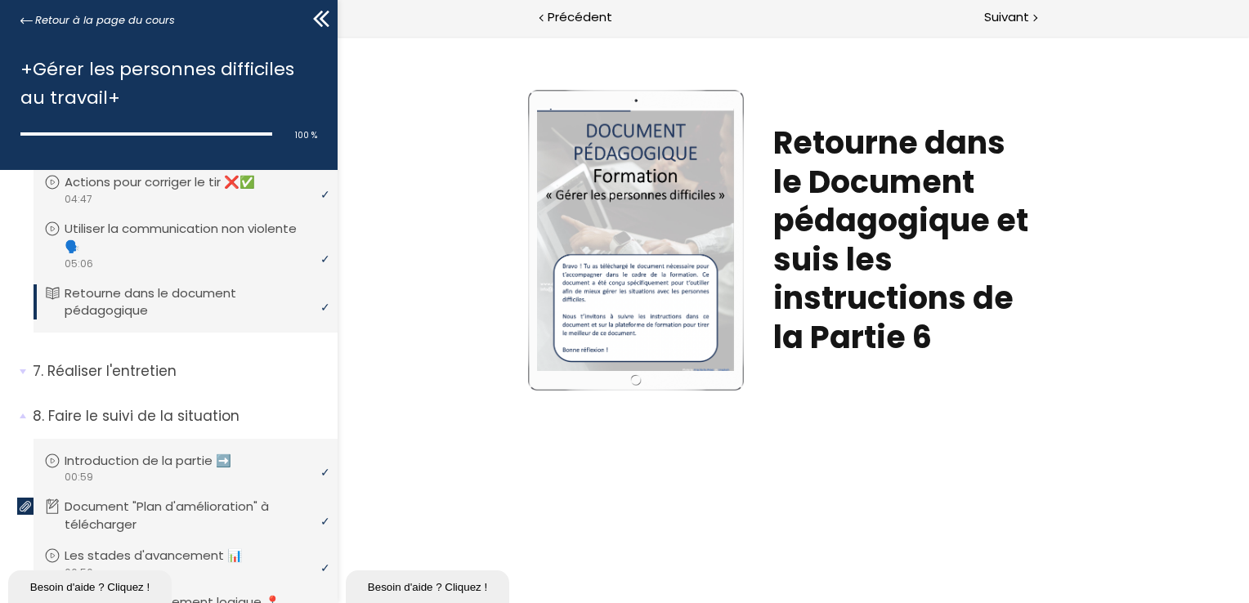
scroll to position [736, 0]
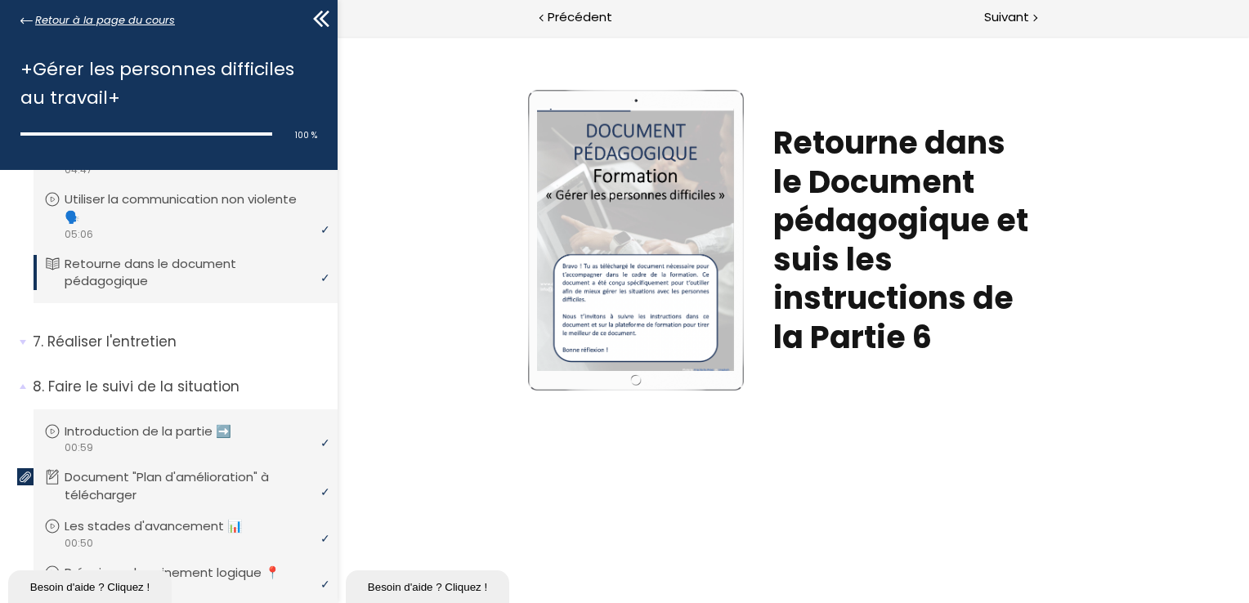
click at [51, 21] on span "Retour à la page du cours" at bounding box center [105, 20] width 140 height 18
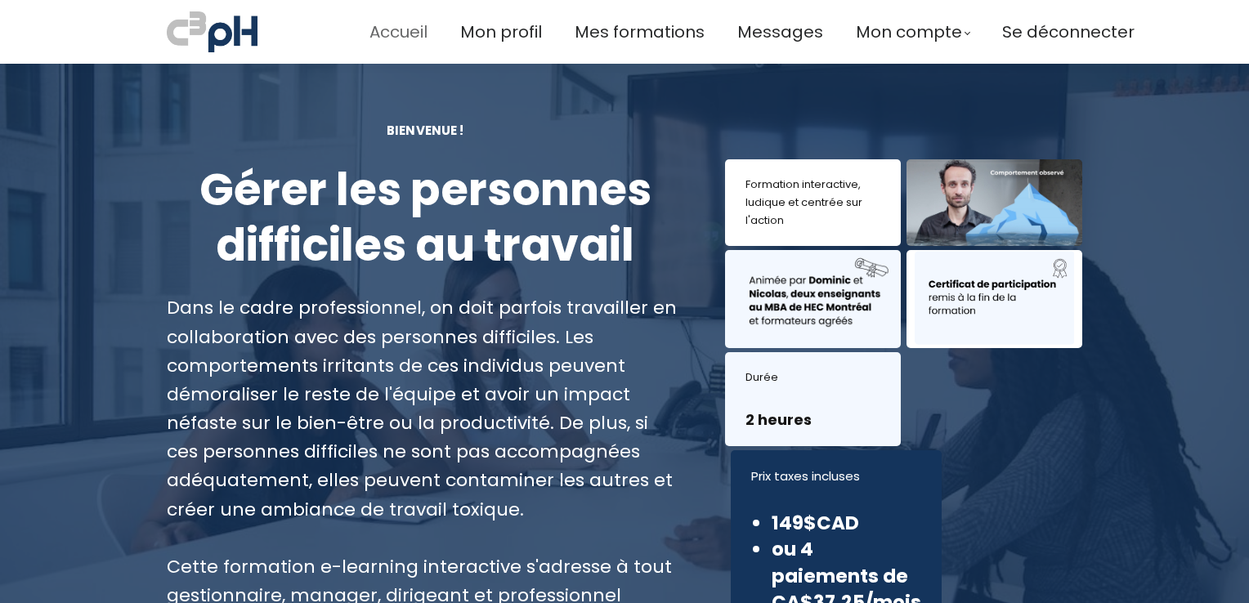
click at [393, 31] on span "Accueil" at bounding box center [398, 32] width 58 height 27
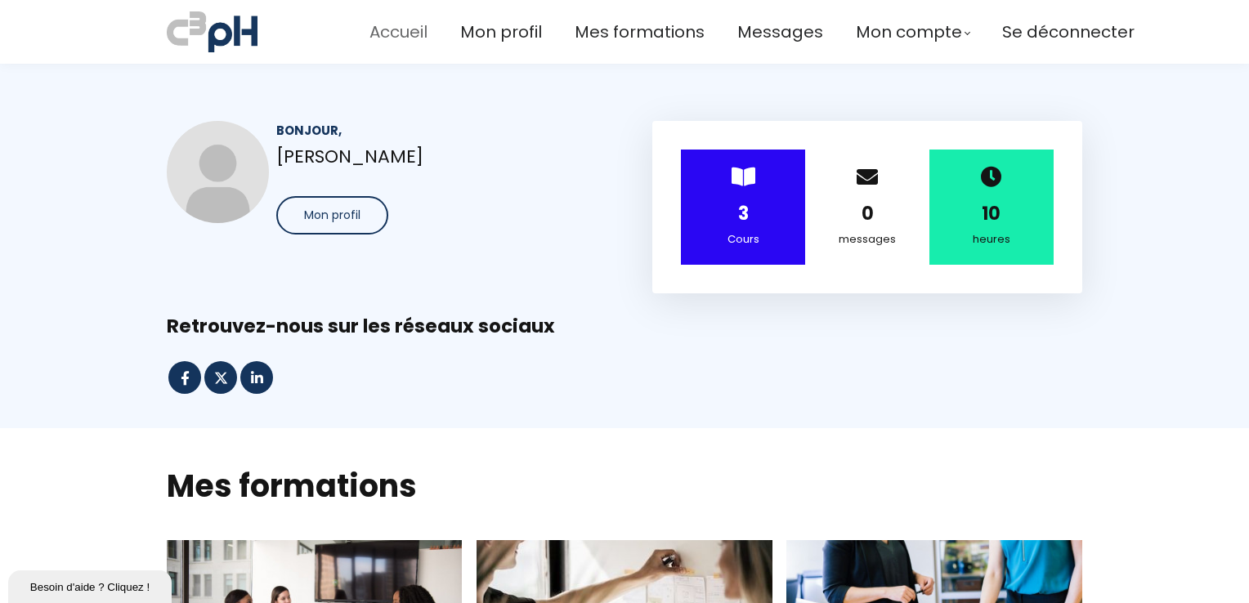
click at [375, 29] on span "Accueil" at bounding box center [398, 32] width 58 height 27
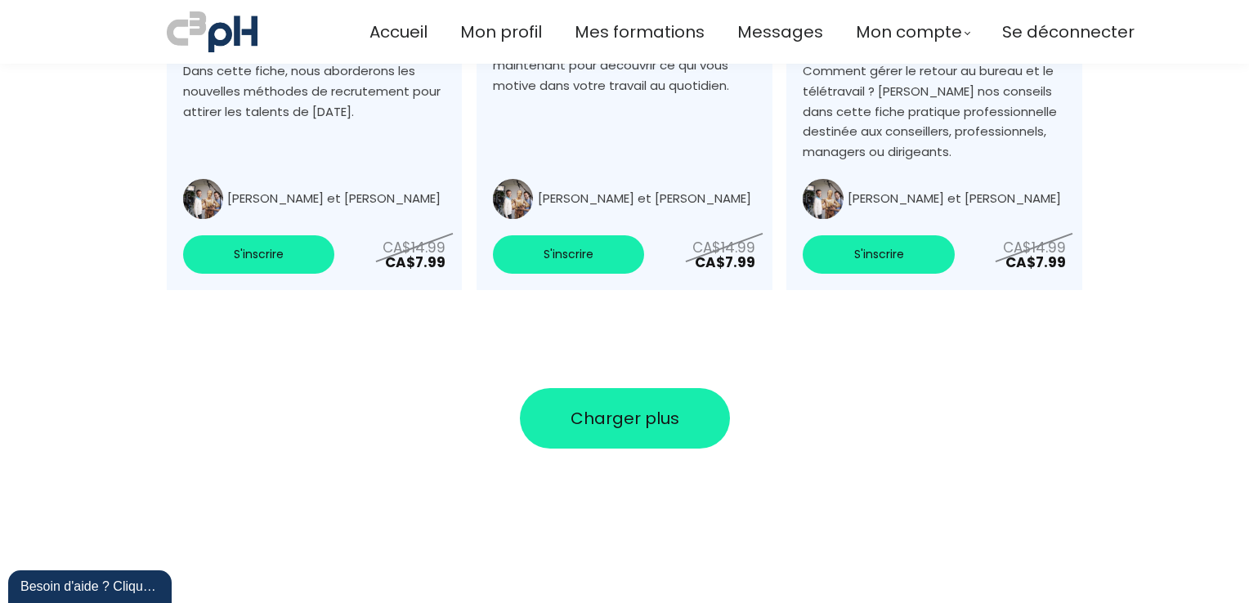
scroll to position [5943, 0]
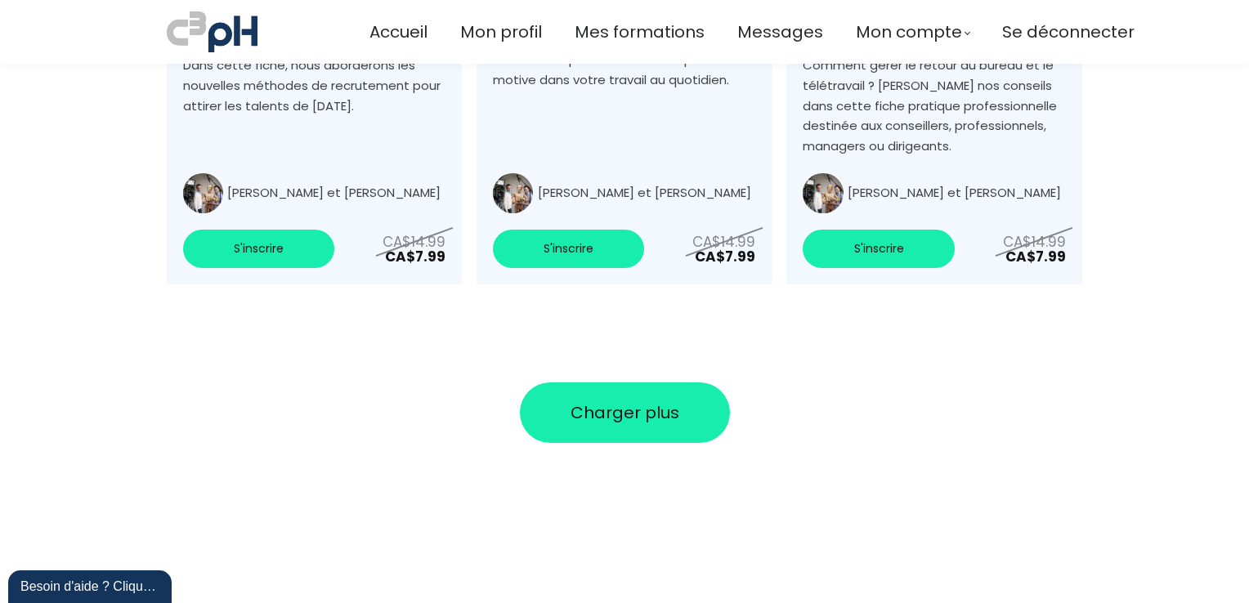
click at [606, 382] on button "Charger plus" at bounding box center [625, 412] width 210 height 60
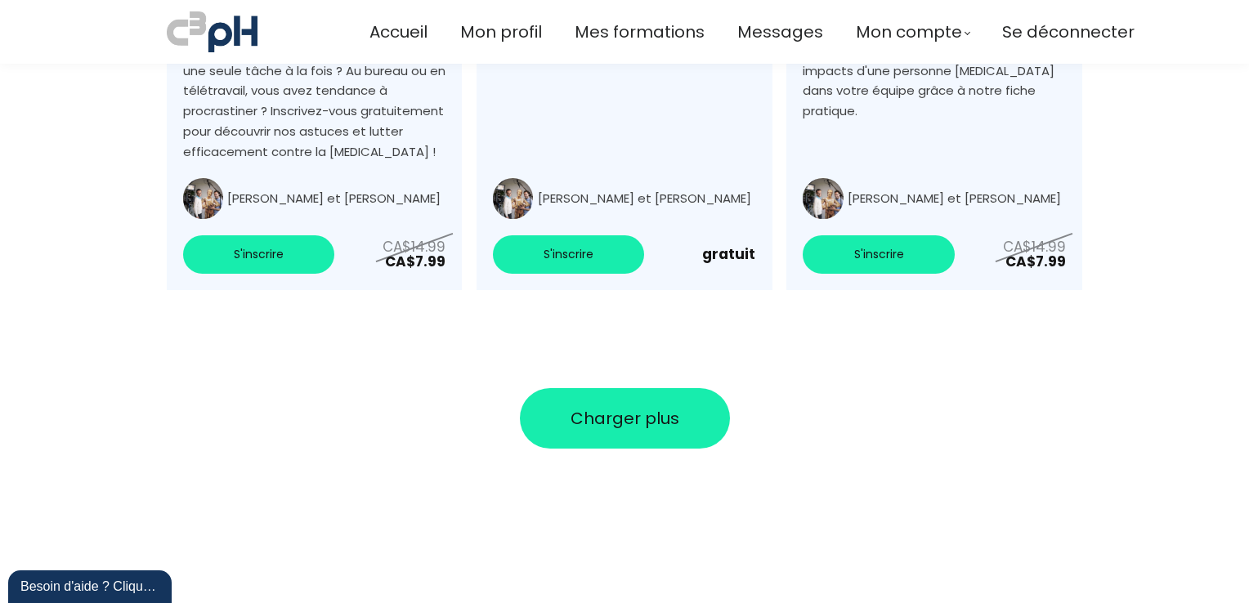
scroll to position [7075, 0]
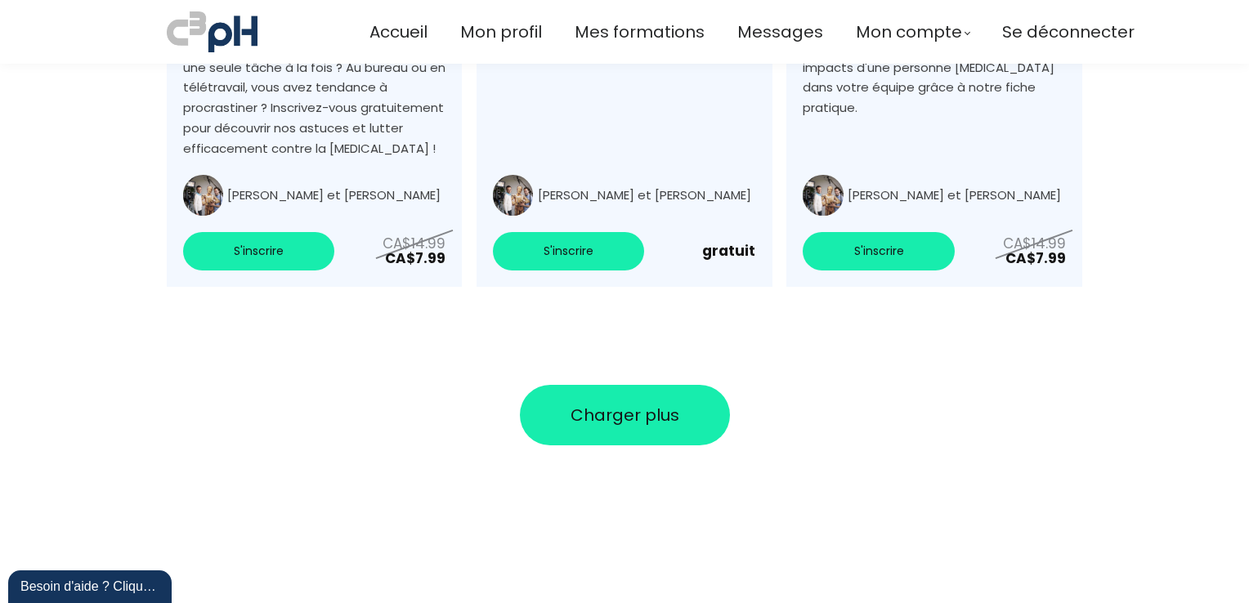
click at [675, 445] on section at bounding box center [624, 543] width 1249 height 196
click at [669, 400] on button "Charger plus" at bounding box center [625, 415] width 210 height 60
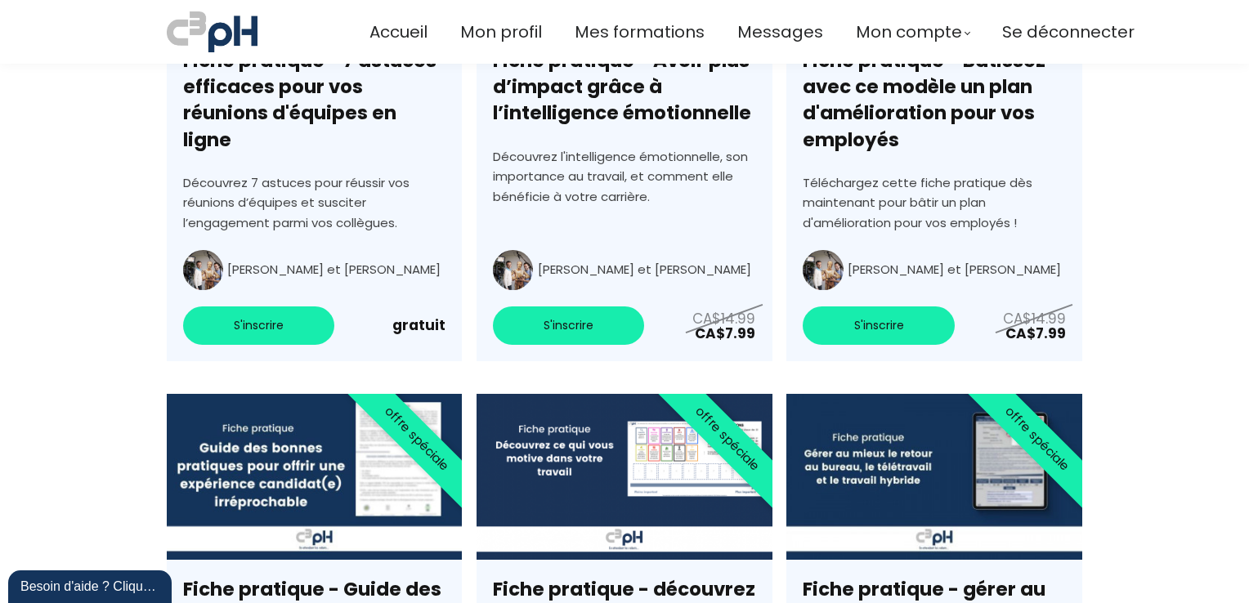
scroll to position [5130, 0]
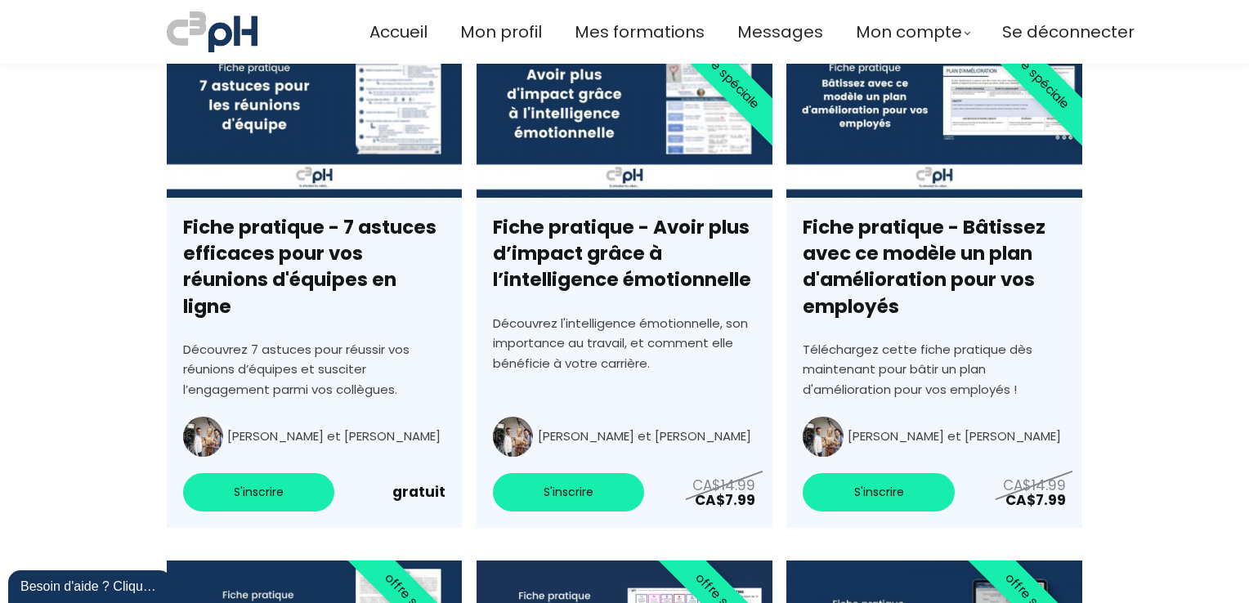
click at [267, 457] on link "Fiche pratique - 7 astuces efficaces pour vos réunions d'équipes en ligne" at bounding box center [314, 280] width 295 height 496
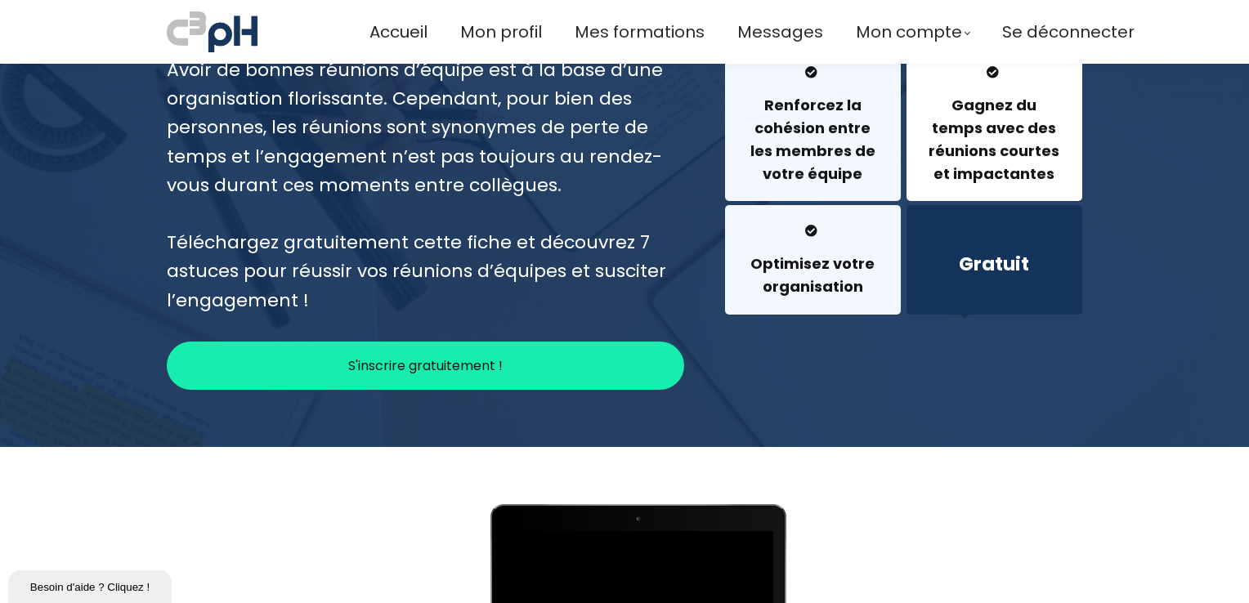
click at [469, 357] on p "S'inscrire gratuitement !" at bounding box center [425, 366] width 154 height 20
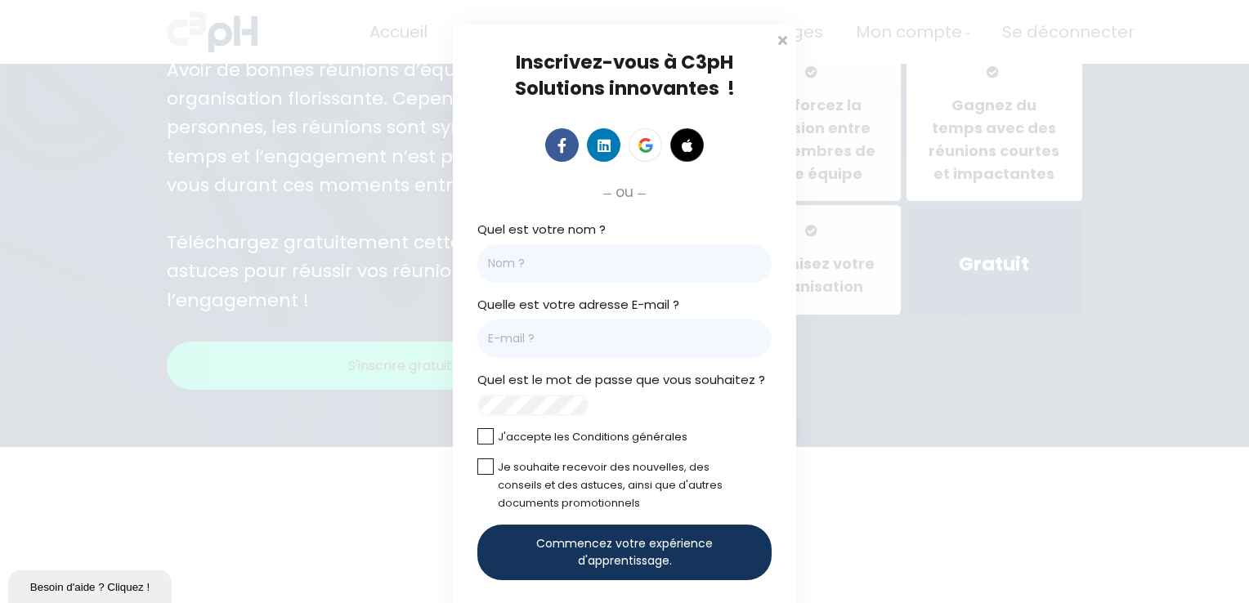
click at [508, 262] on input "Quel est votre nom ?" at bounding box center [624, 263] width 294 height 38
click at [533, 263] on input "Quel est votre nom ?" at bounding box center [624, 263] width 294 height 38
type input "Juan Manuel Montiel Leon"
type input "[EMAIL_ADDRESS][PERSON_NAME][DOMAIN_NAME]"
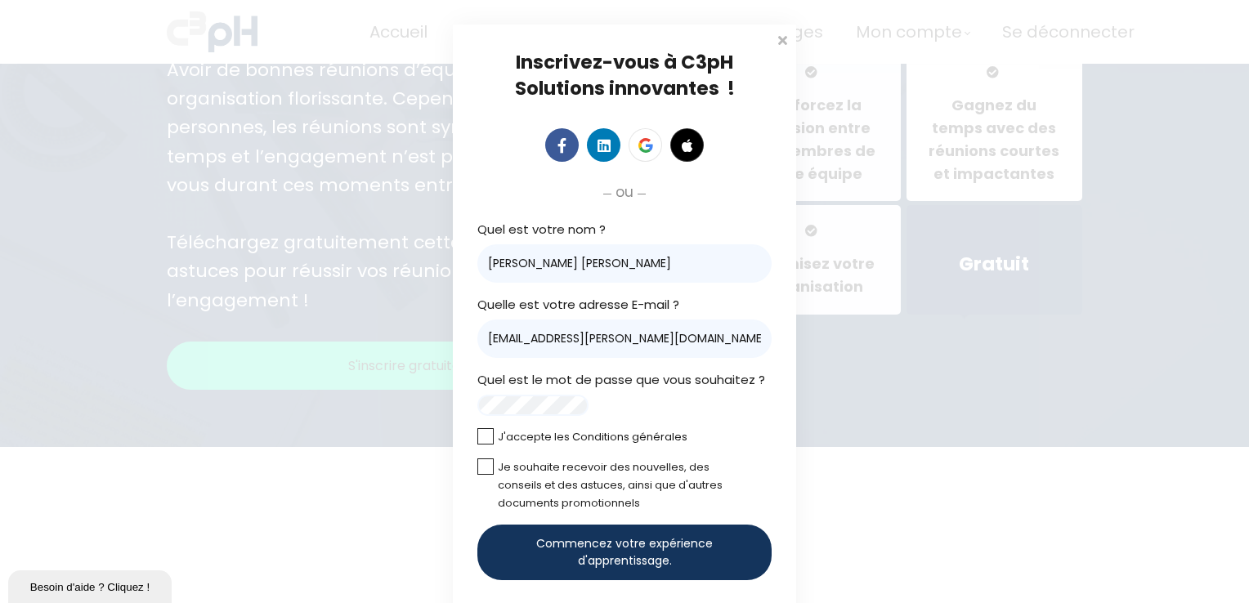
click at [781, 457] on div "Inscrivez-vous à C3pH Solutions innovantes ! ou Cliquez pour télécharger votre …" at bounding box center [624, 345] width 343 height 641
click at [486, 445] on label at bounding box center [485, 436] width 16 height 16
click at [0, 0] on input "checkbox" at bounding box center [0, 0] width 0 height 0
click at [485, 475] on label at bounding box center [485, 467] width 16 height 16
click at [0, 0] on input "checkbox" at bounding box center [0, 0] width 0 height 0
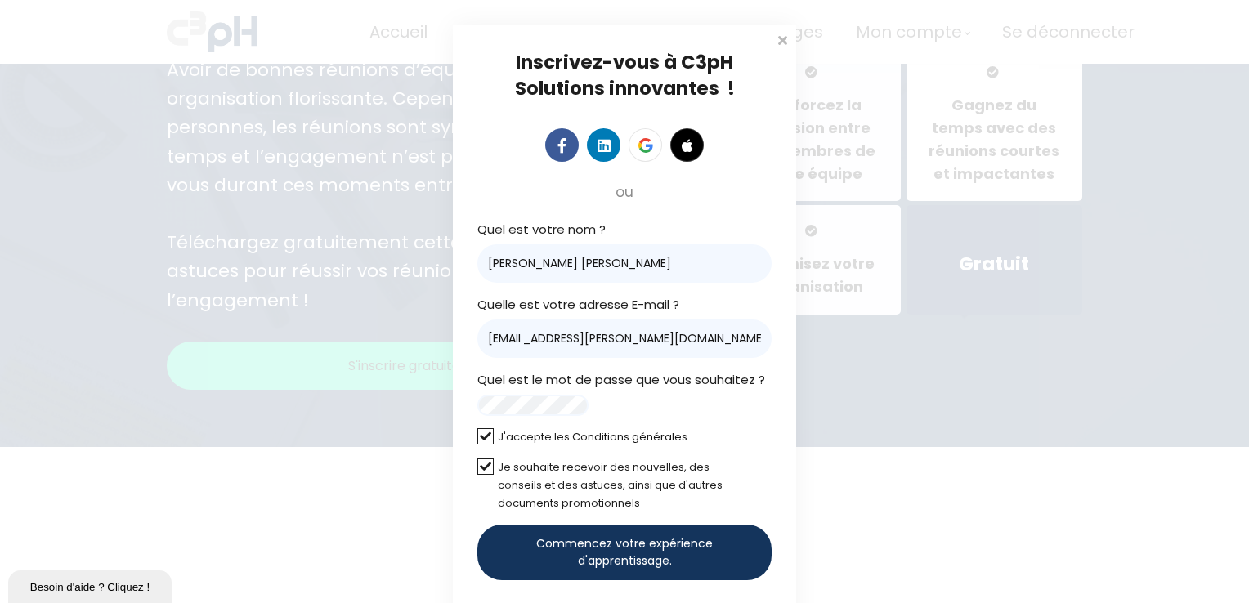
click at [641, 566] on span "Commencez votre expérience d'apprentissage." at bounding box center [624, 552] width 239 height 34
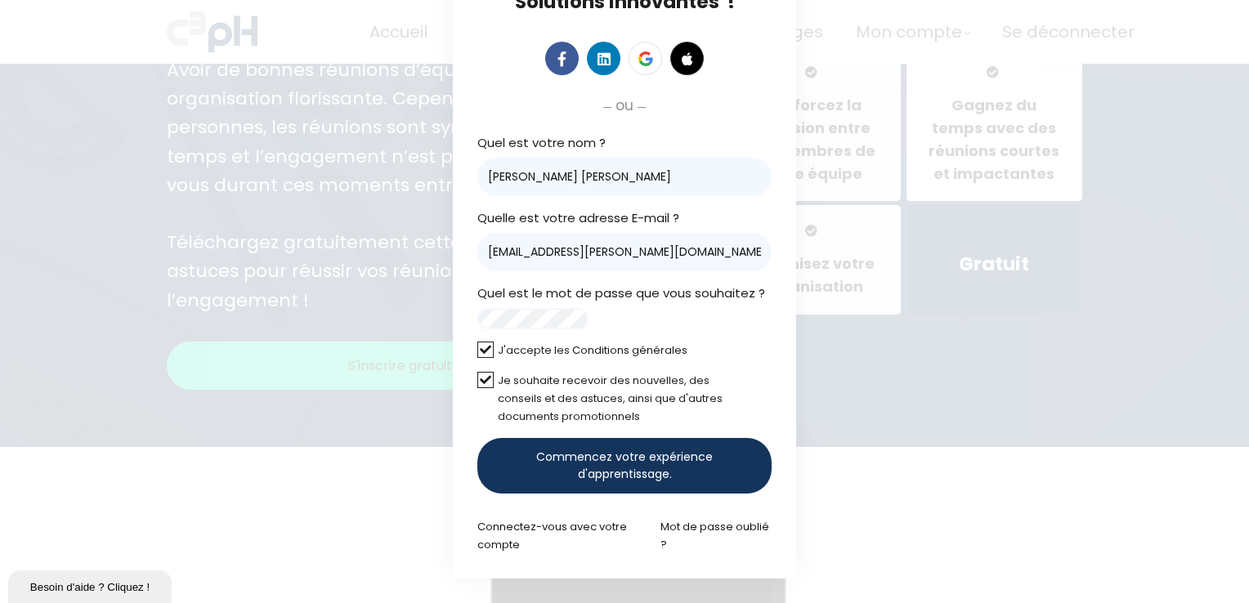
scroll to position [101, 0]
click at [578, 473] on span "Commencez votre expérience d'apprentissage." at bounding box center [624, 466] width 239 height 34
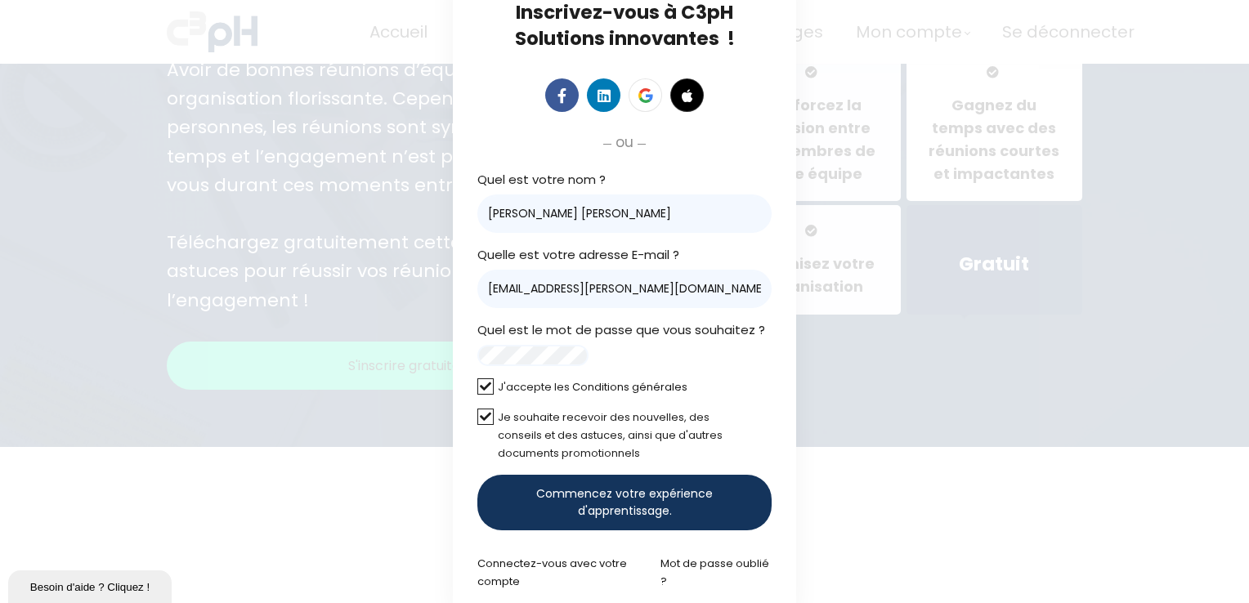
scroll to position [0, 0]
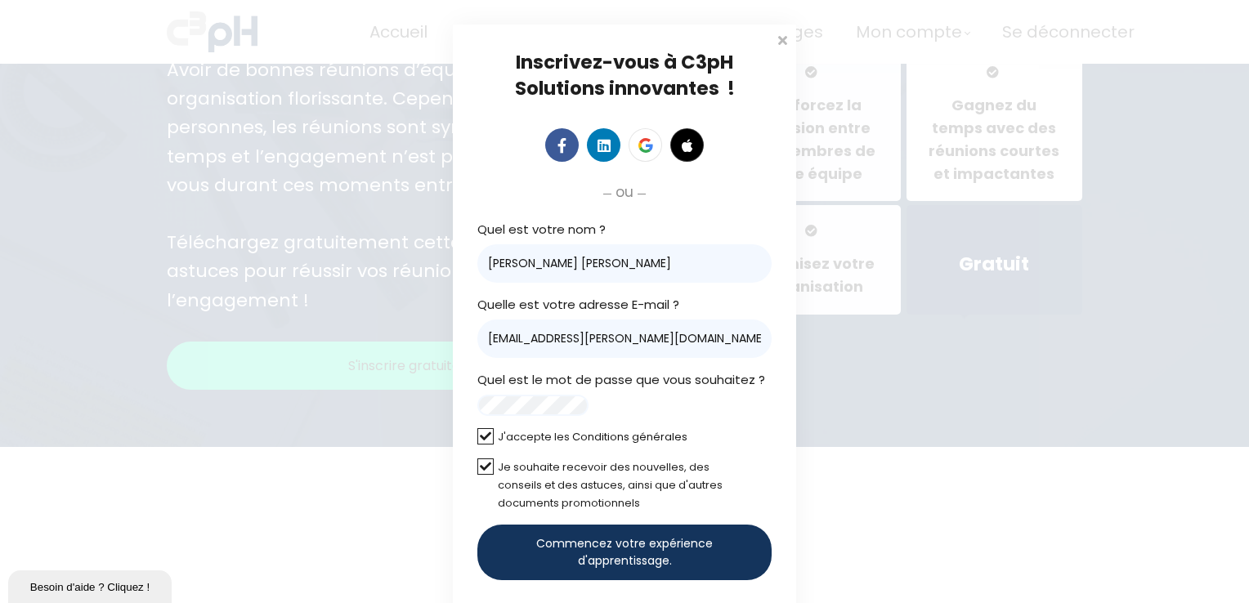
click at [552, 564] on span "Commencez votre expérience d'apprentissage." at bounding box center [624, 552] width 239 height 34
click at [775, 45] on span at bounding box center [782, 38] width 16 height 16
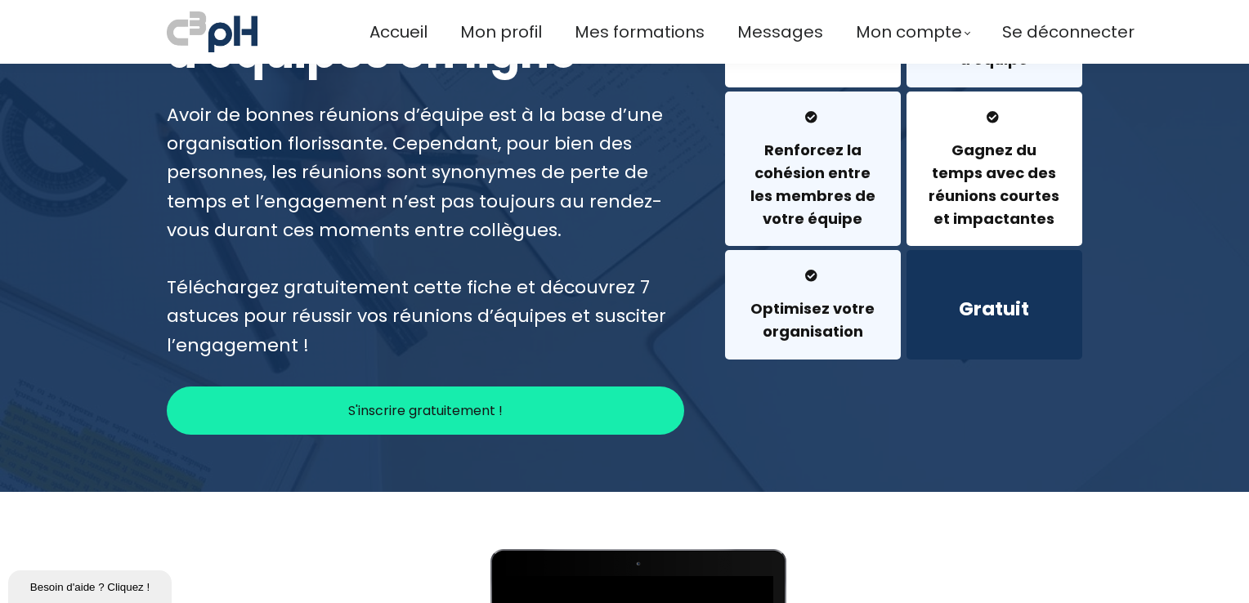
scroll to position [163, 0]
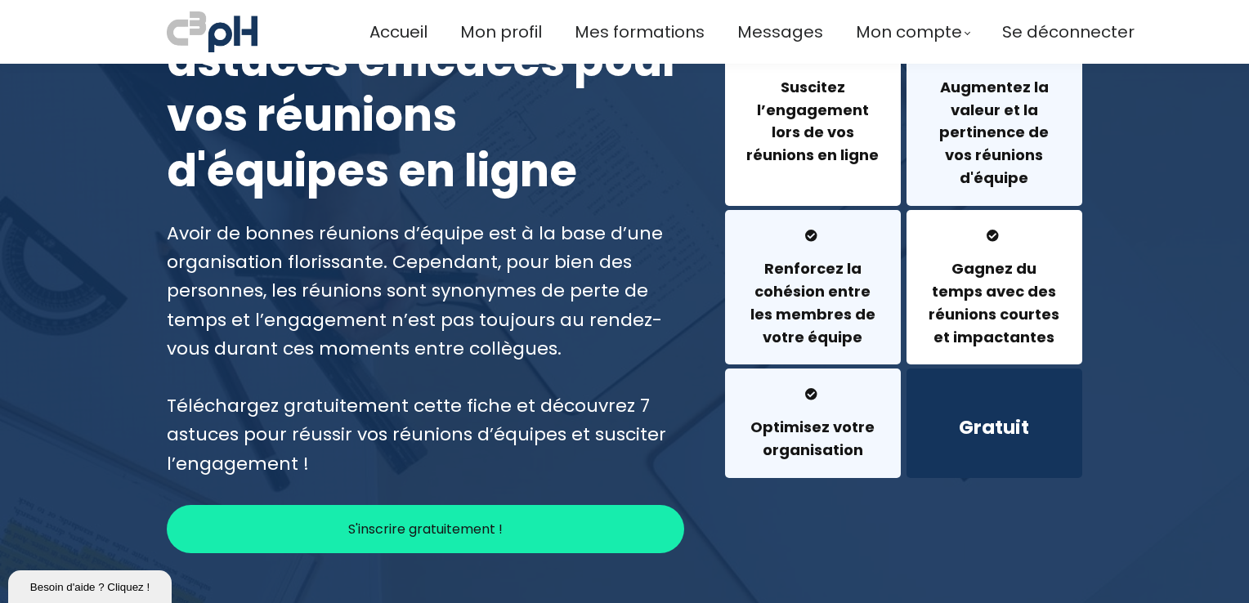
click at [555, 521] on button "S'inscrire gratuitement !" at bounding box center [425, 529] width 517 height 48
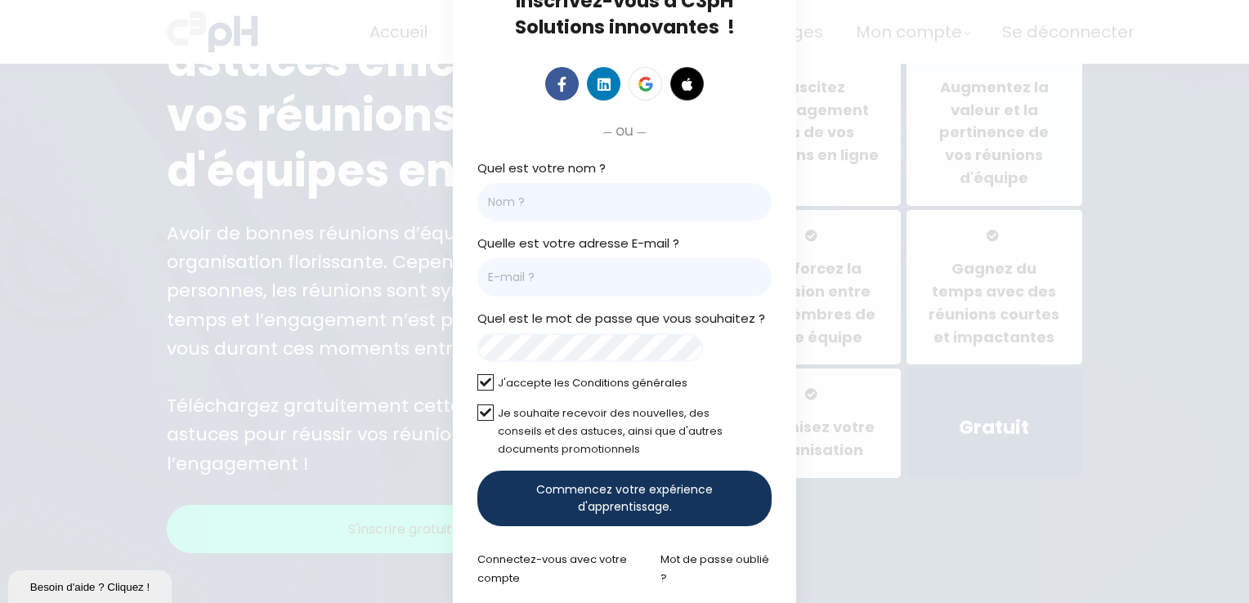
scroll to position [101, 0]
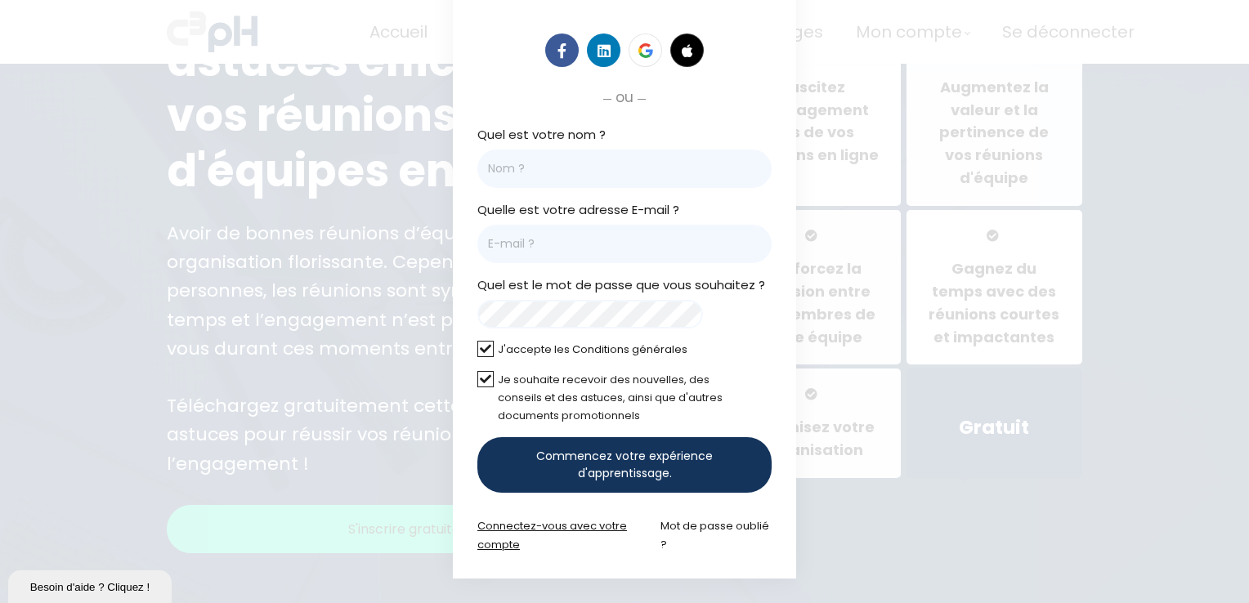
click at [552, 525] on link "Connectez-vous avec votre compte" at bounding box center [552, 535] width 150 height 34
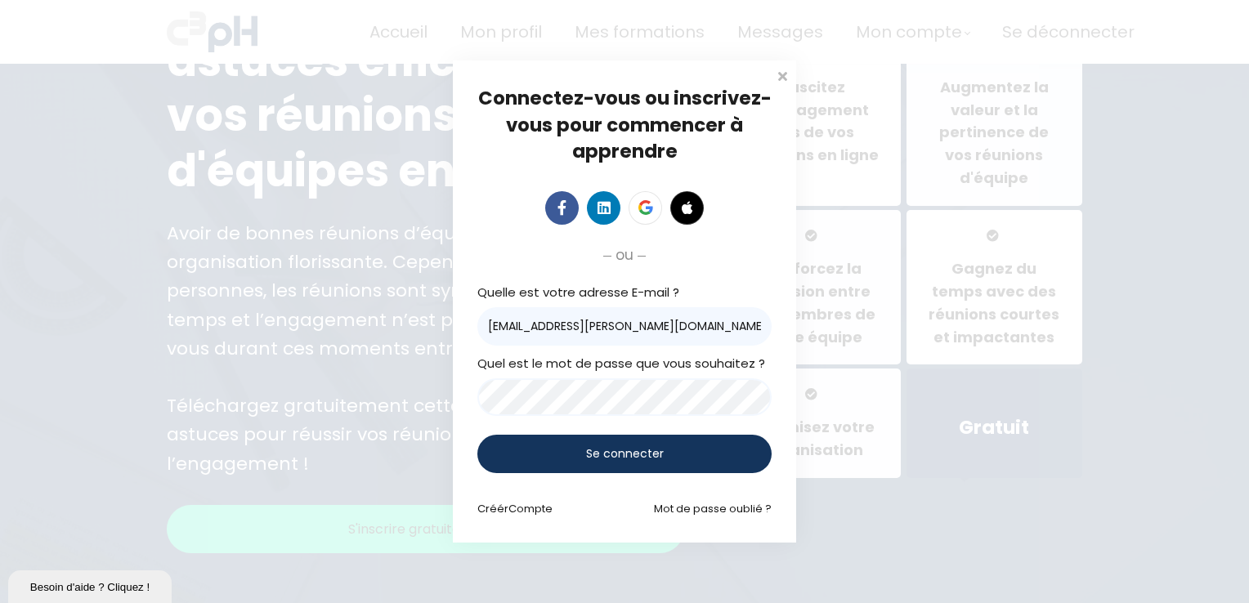
click at [599, 450] on span "Se connecter" at bounding box center [625, 453] width 78 height 17
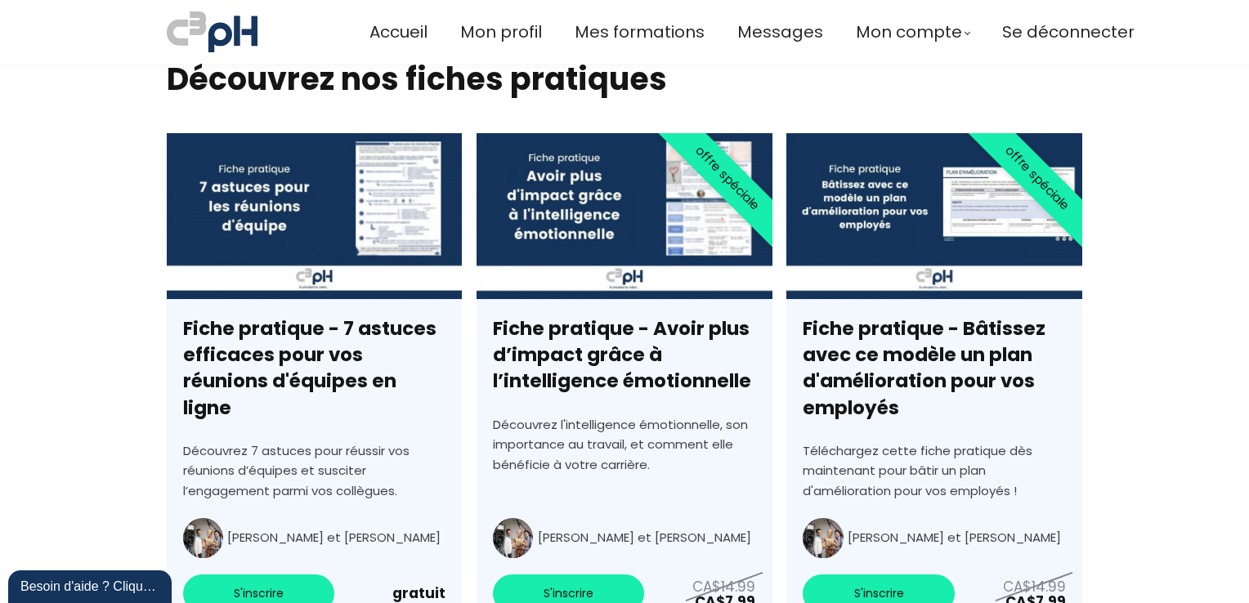
scroll to position [5372, 0]
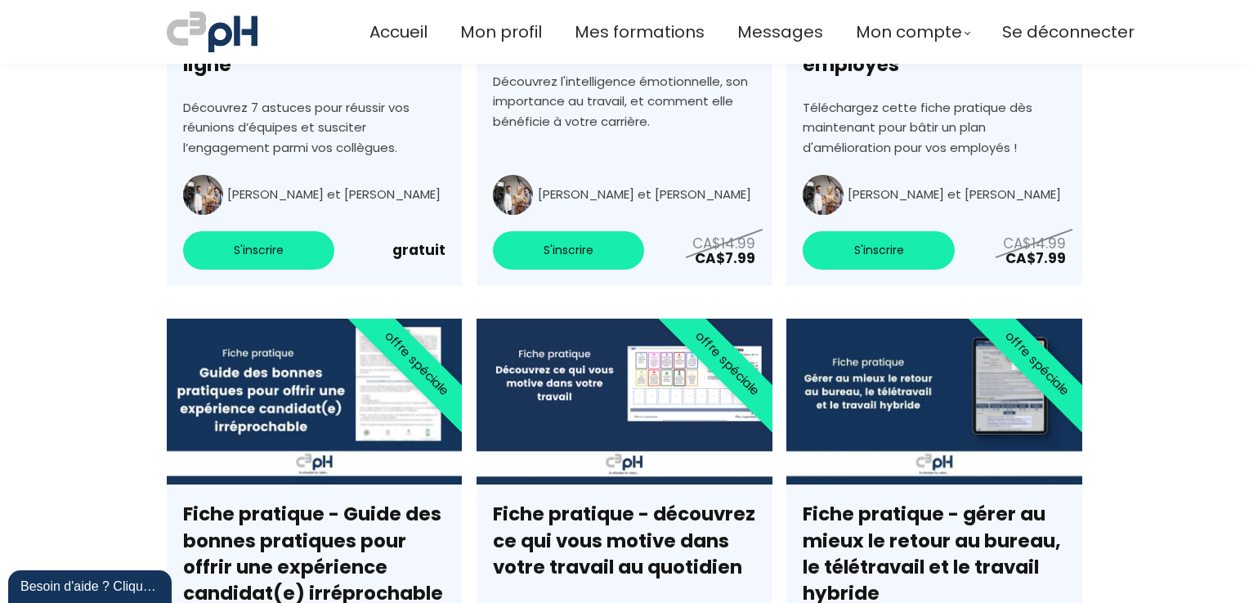
click at [284, 211] on link "Fiche pratique - 7 astuces efficaces pour vos réunions d'équipes en ligne" at bounding box center [314, 38] width 295 height 496
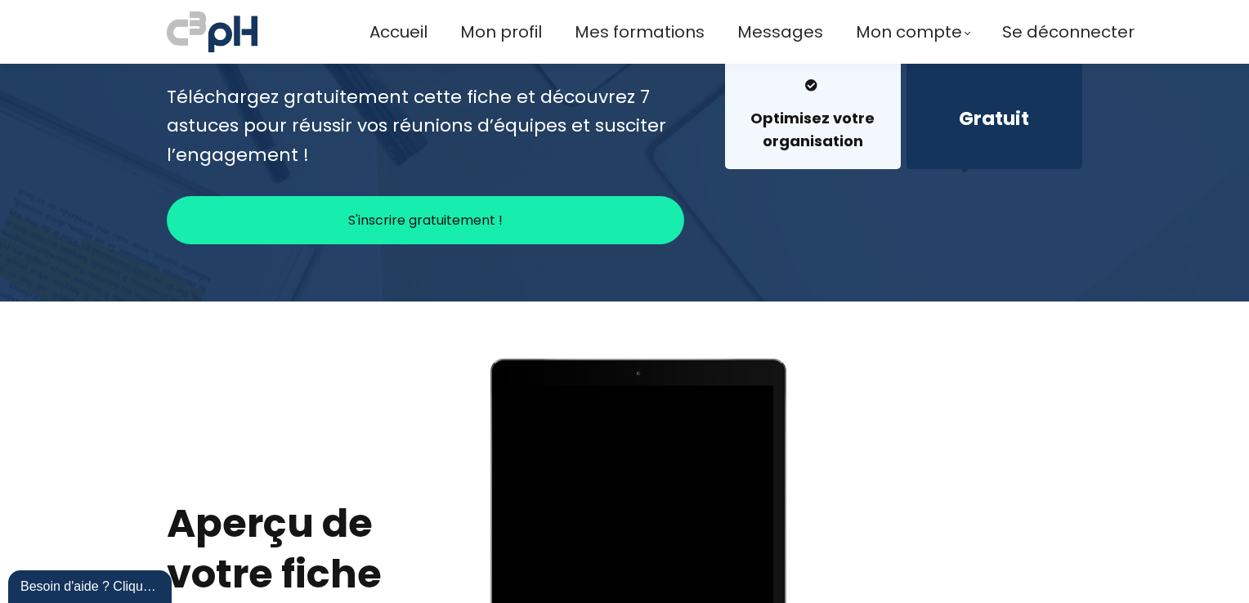
scroll to position [490, 0]
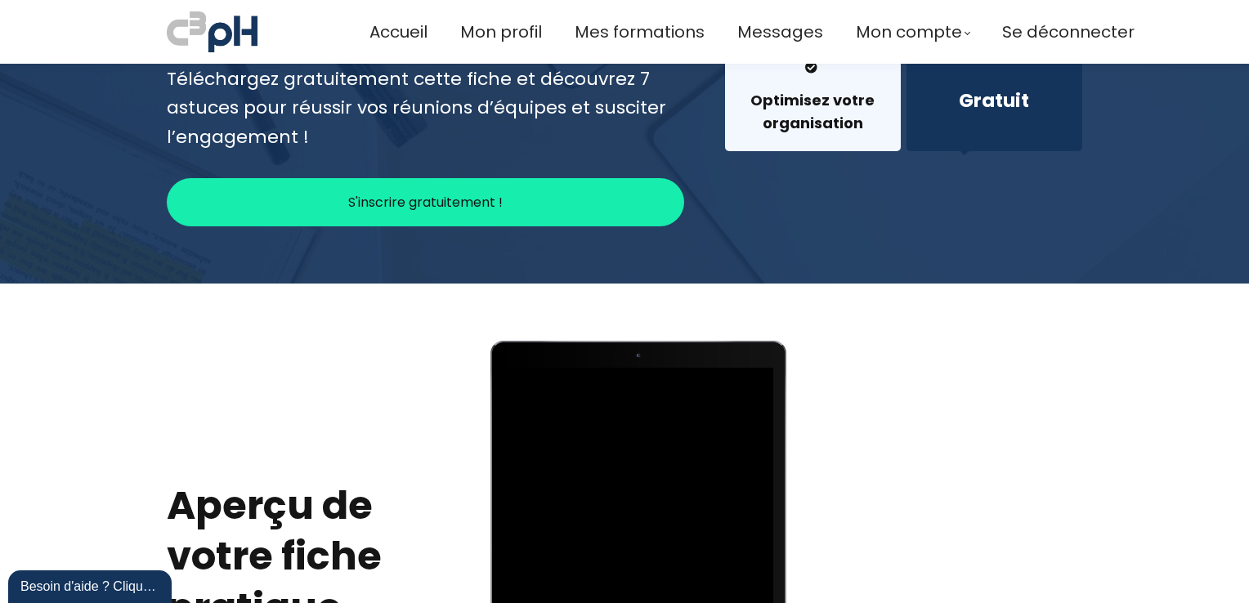
type input "[EMAIL_ADDRESS][PERSON_NAME][DOMAIN_NAME]"
click at [510, 201] on button "S'inscrire gratuitement !" at bounding box center [425, 202] width 517 height 48
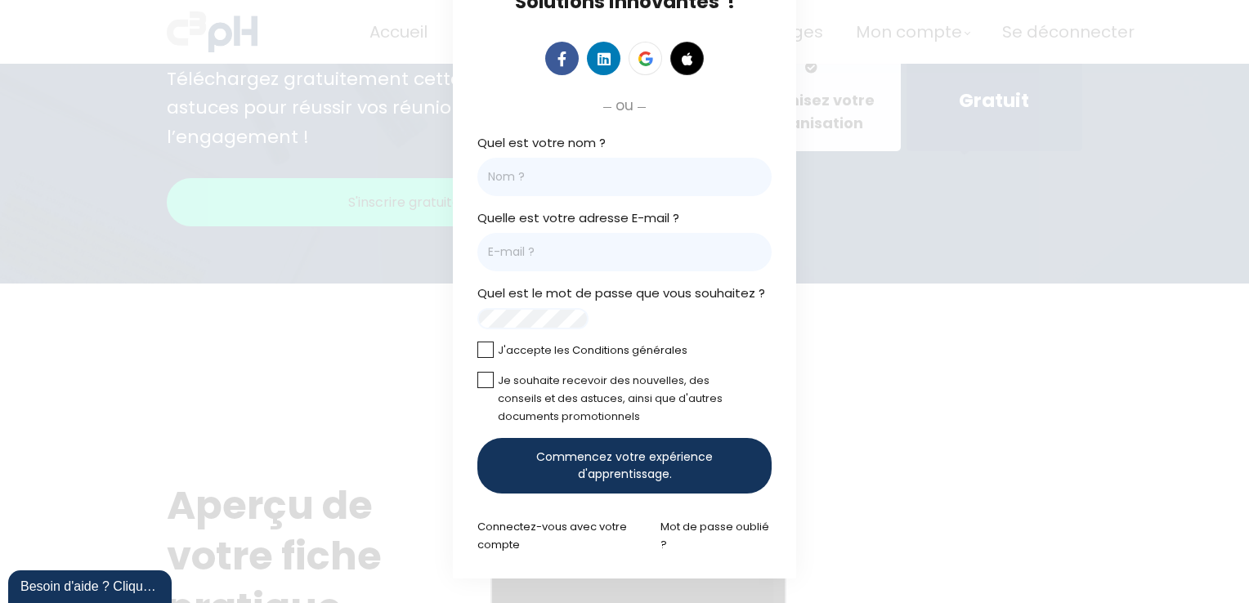
scroll to position [101, 0]
click at [511, 530] on link "Connectez-vous avec votre compte" at bounding box center [552, 536] width 150 height 34
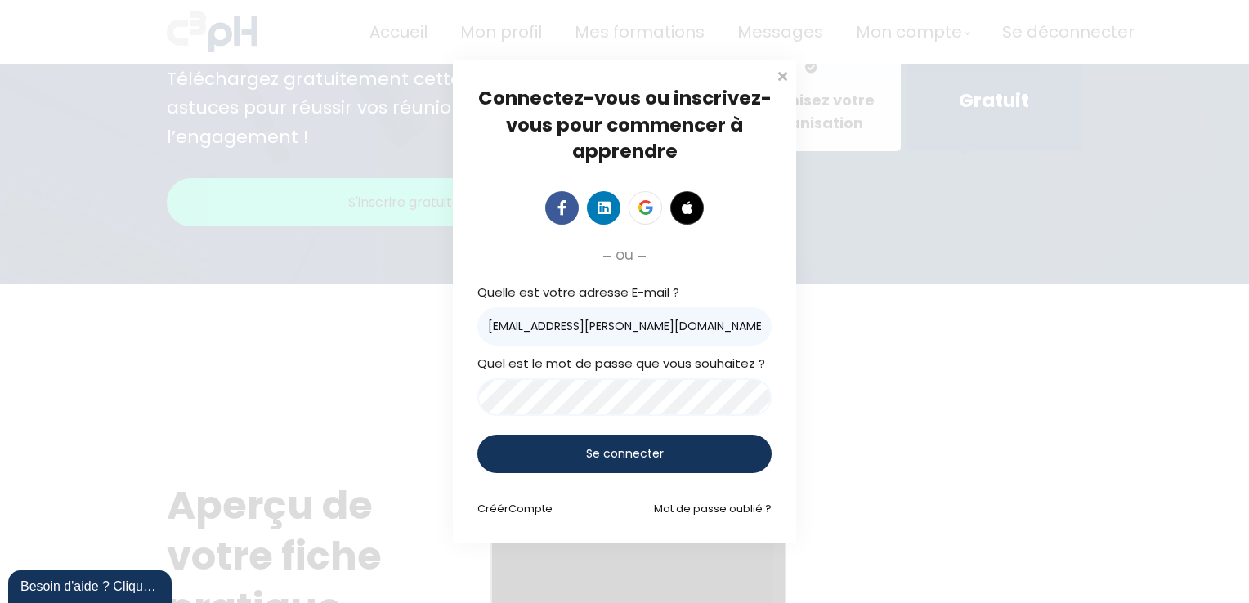
click at [615, 450] on span "Se connecter" at bounding box center [625, 453] width 78 height 17
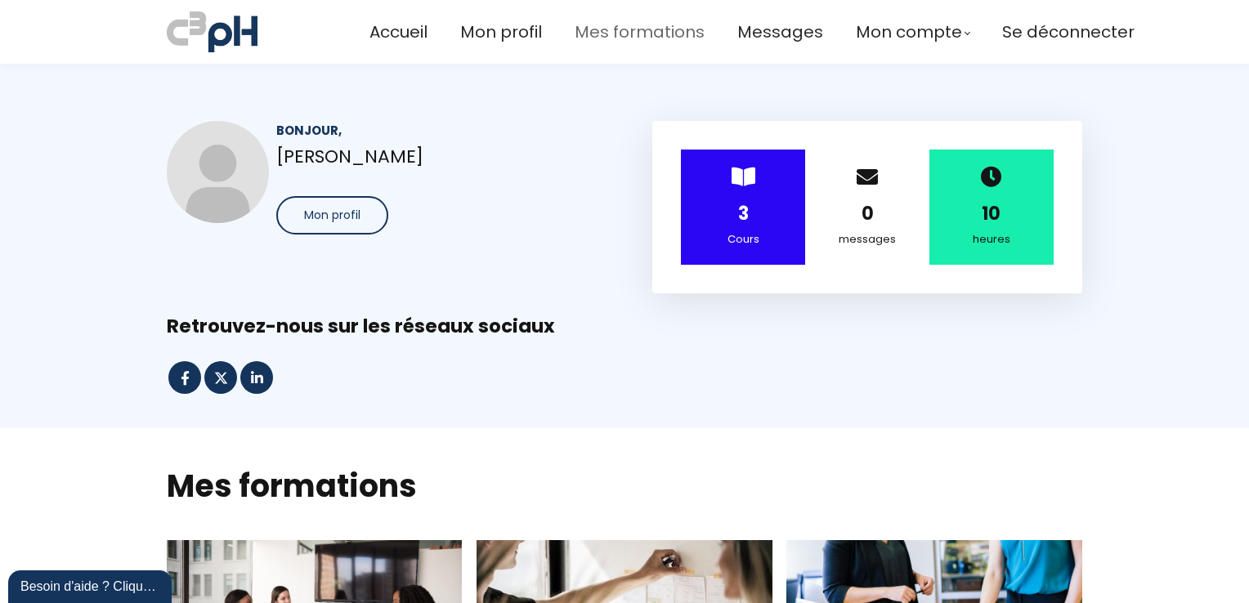
click at [598, 28] on span "Mes formations" at bounding box center [640, 32] width 130 height 27
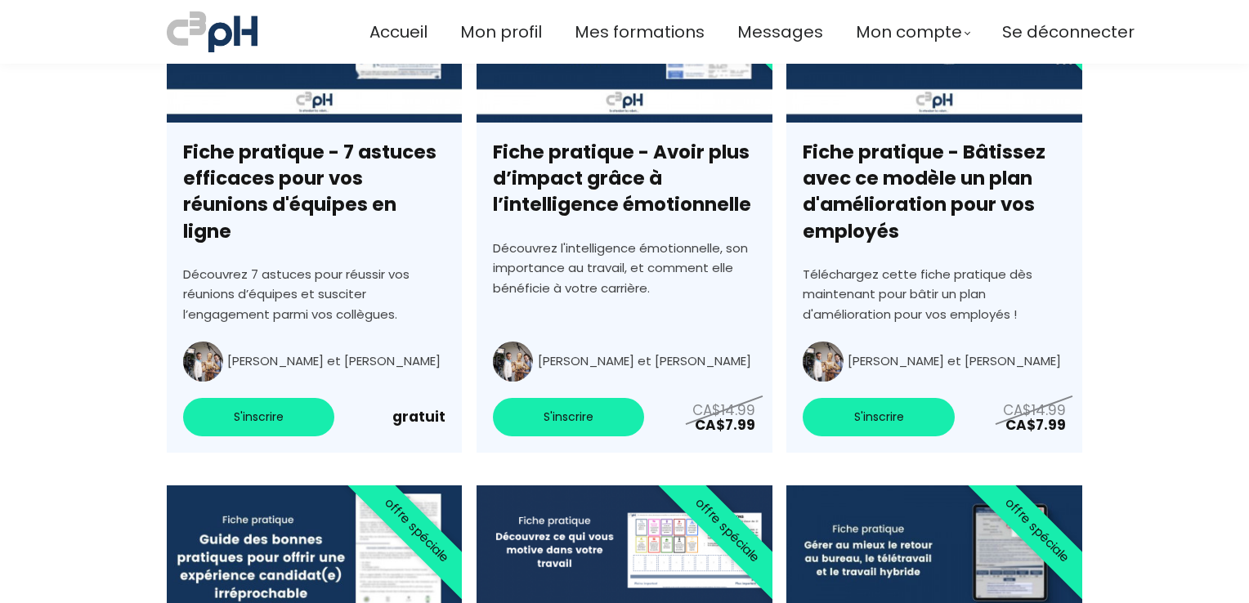
scroll to position [5393, 0]
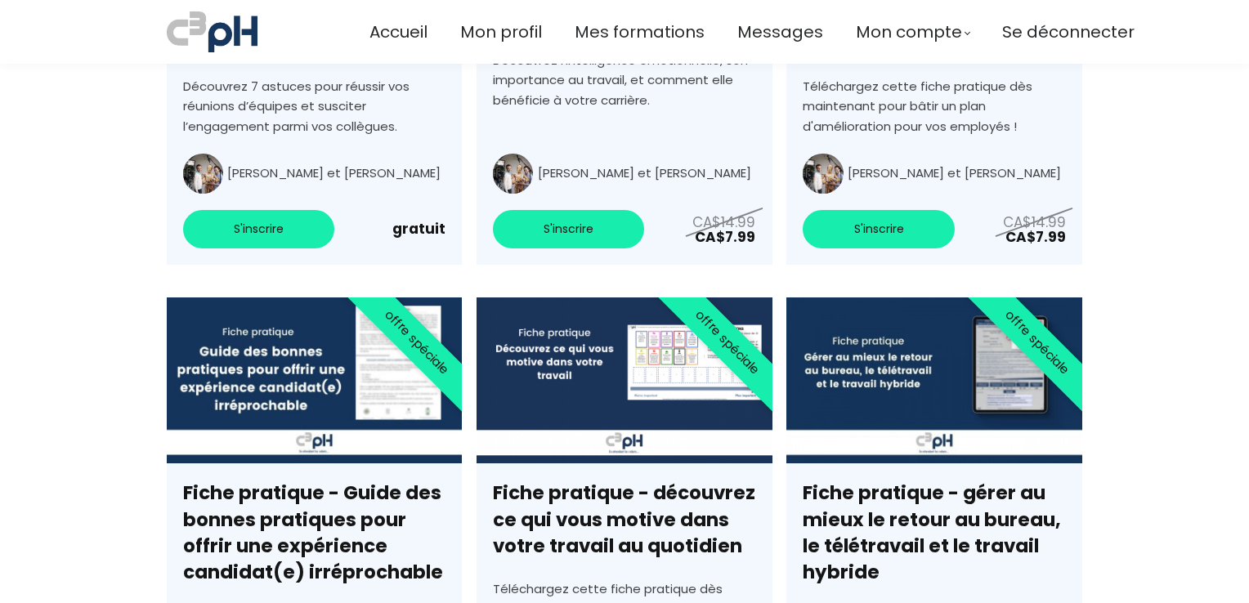
click at [243, 211] on link "Fiche pratique - 7 astuces efficaces pour vos réunions d'équipes en ligne" at bounding box center [314, 17] width 295 height 496
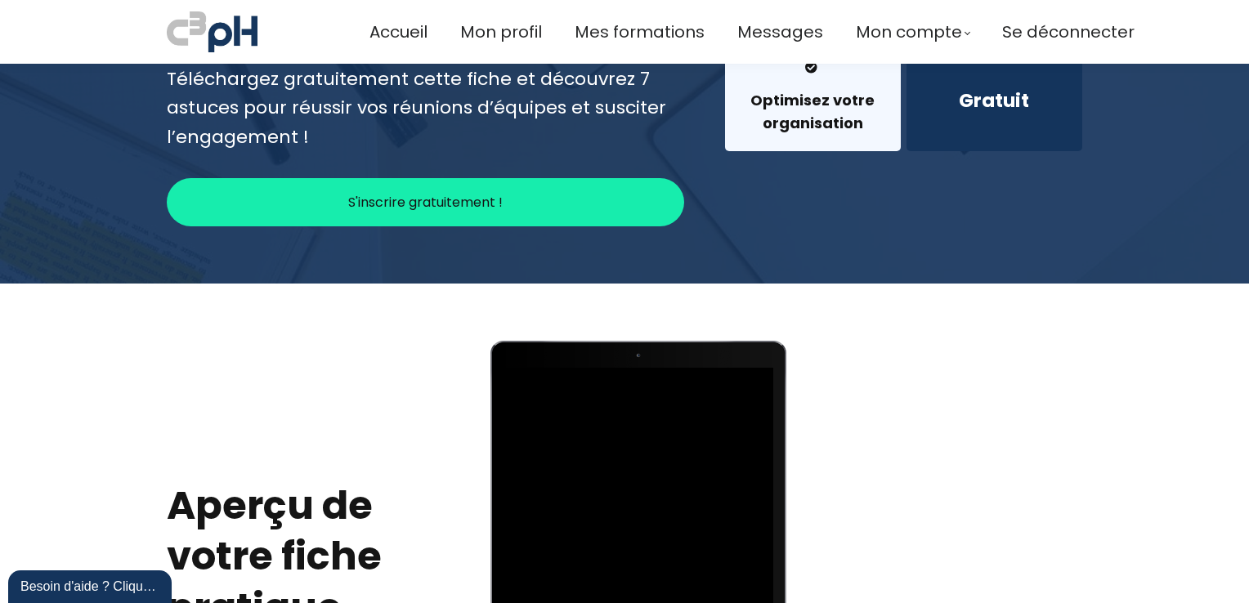
click at [552, 182] on button "S'inscrire gratuitement !" at bounding box center [425, 202] width 517 height 48
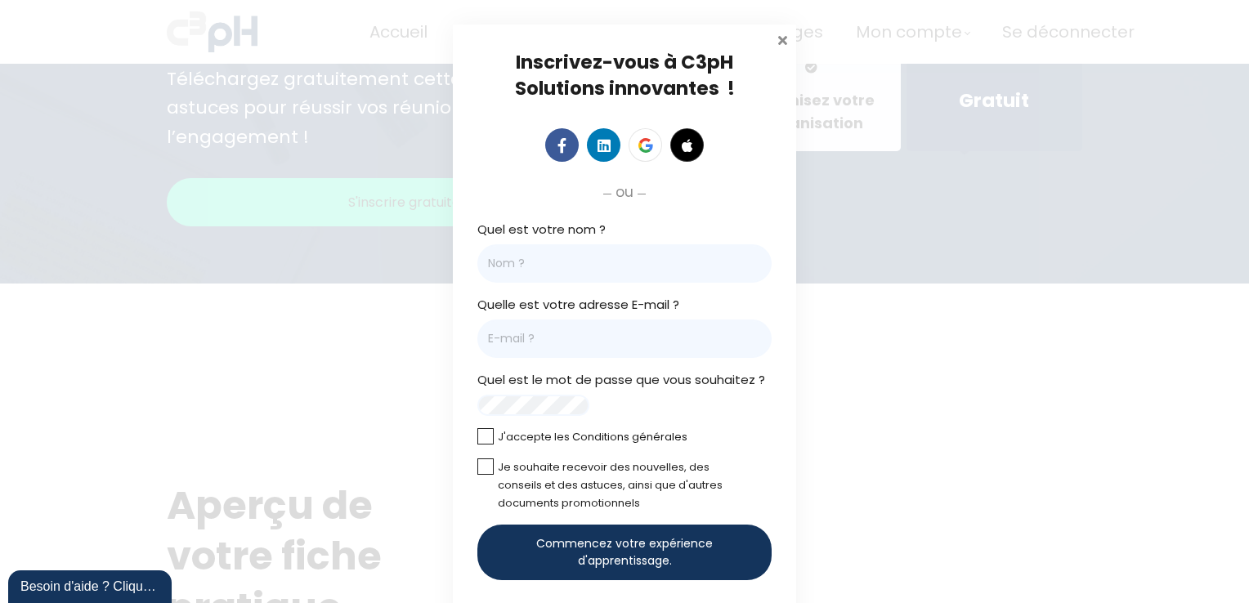
click at [777, 42] on span at bounding box center [782, 38] width 16 height 16
